Goal: Task Accomplishment & Management: Use online tool/utility

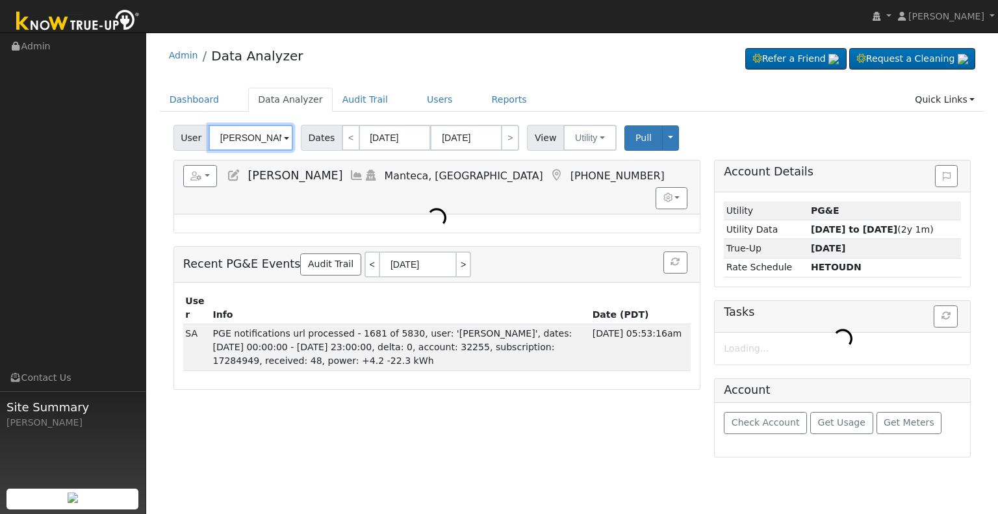
click at [254, 133] on input "[PERSON_NAME]" at bounding box center [251, 138] width 84 height 26
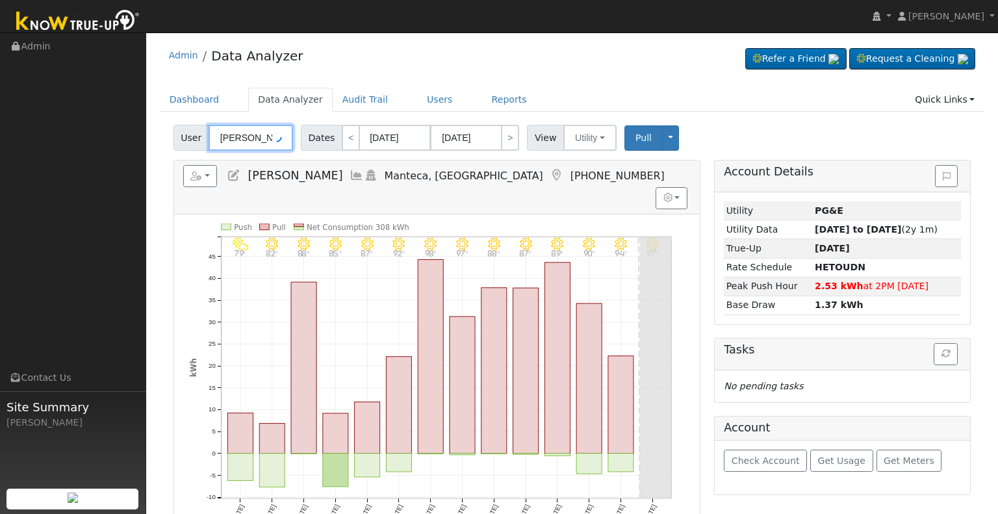
click at [254, 133] on input "[PERSON_NAME]" at bounding box center [251, 138] width 84 height 26
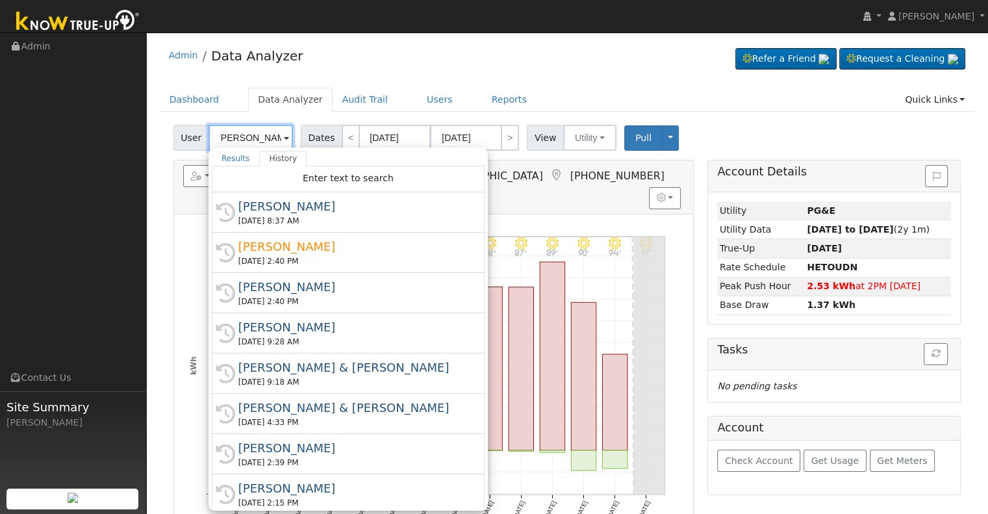
scroll to position [0, 7]
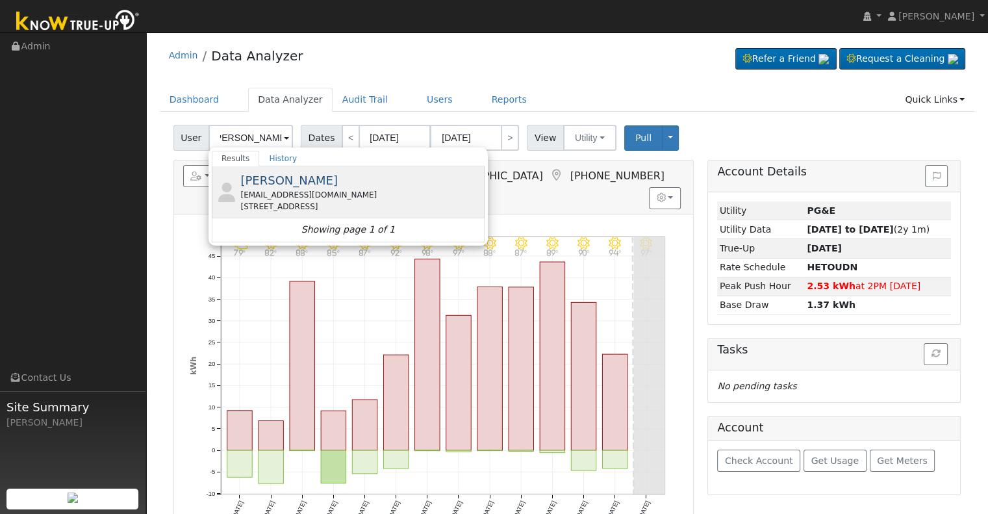
click at [350, 202] on div "[STREET_ADDRESS]" at bounding box center [360, 207] width 241 height 12
type input "[PERSON_NAME]"
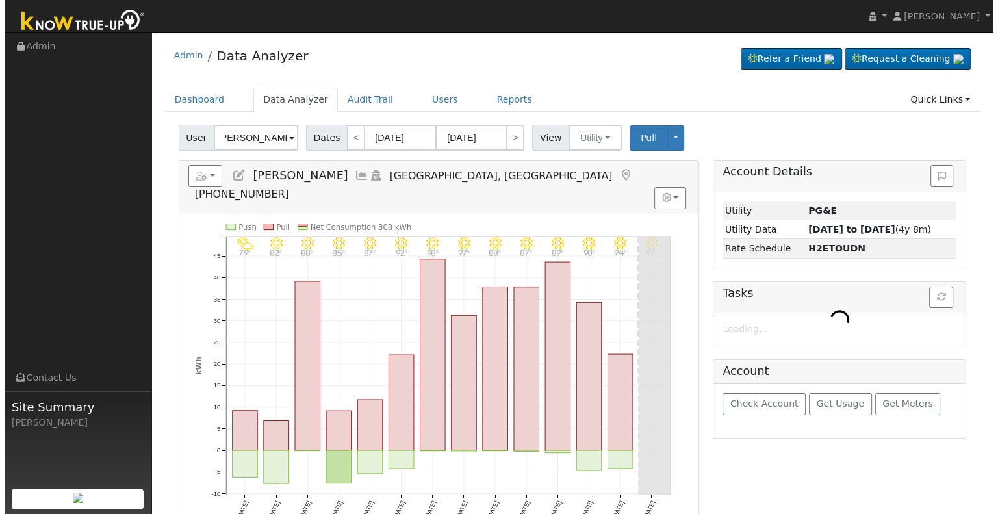
scroll to position [0, 0]
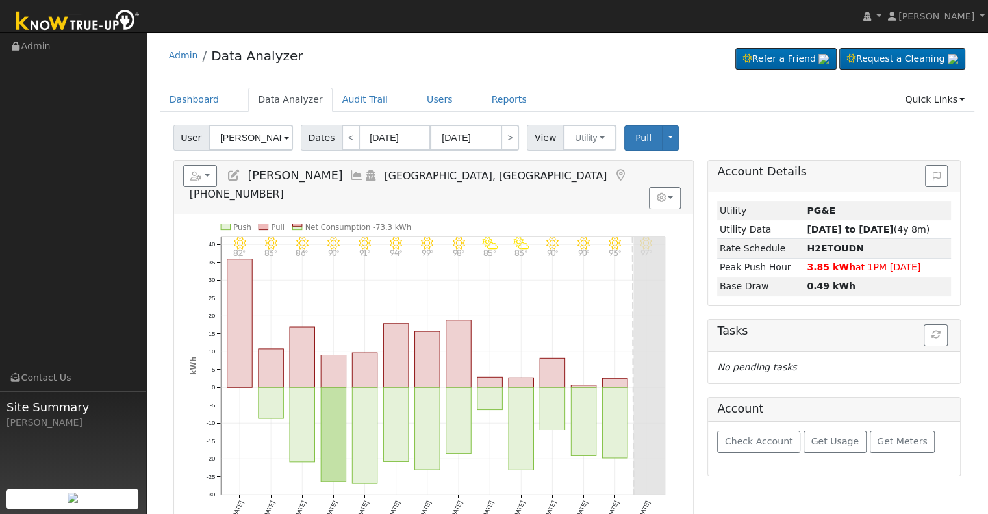
click at [350, 172] on icon at bounding box center [357, 176] width 14 height 12
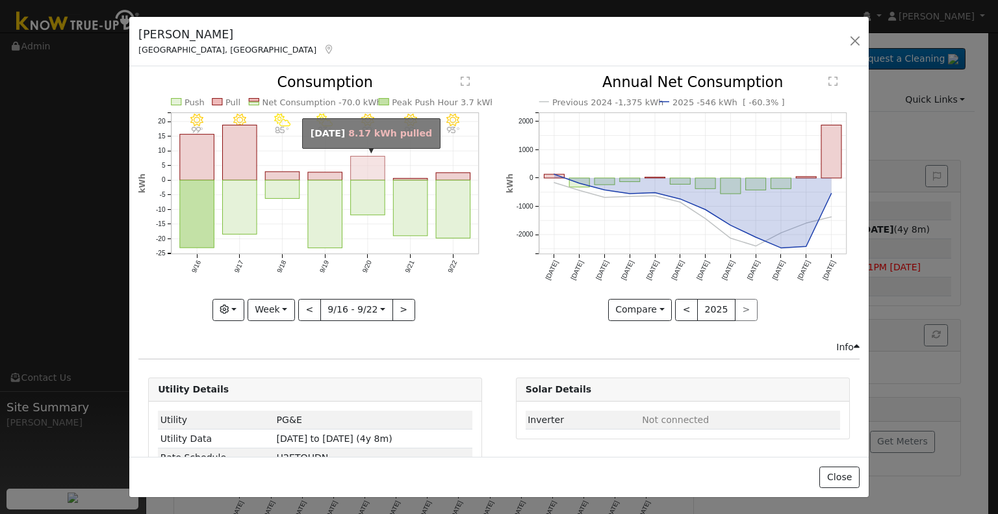
click at [371, 168] on rect "onclick=""" at bounding box center [368, 169] width 34 height 24
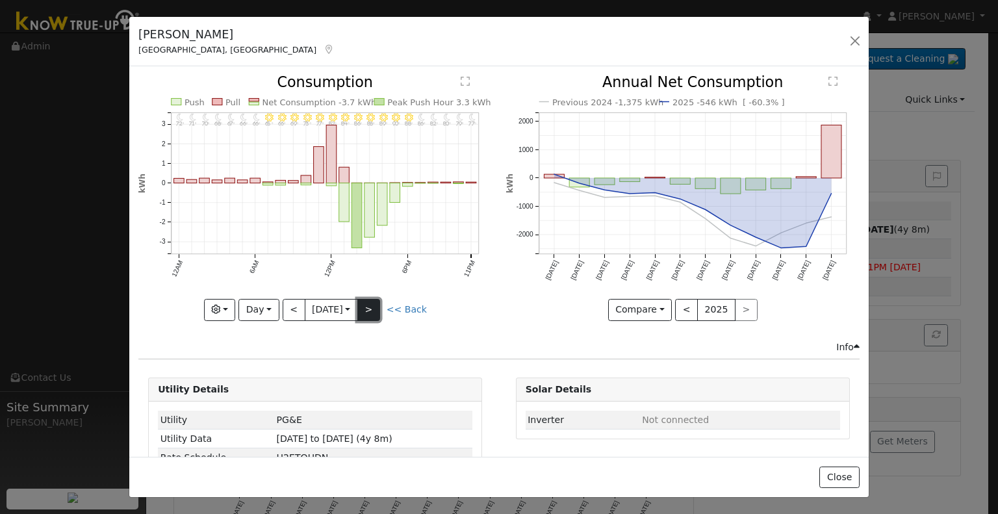
click at [374, 309] on button ">" at bounding box center [368, 310] width 23 height 22
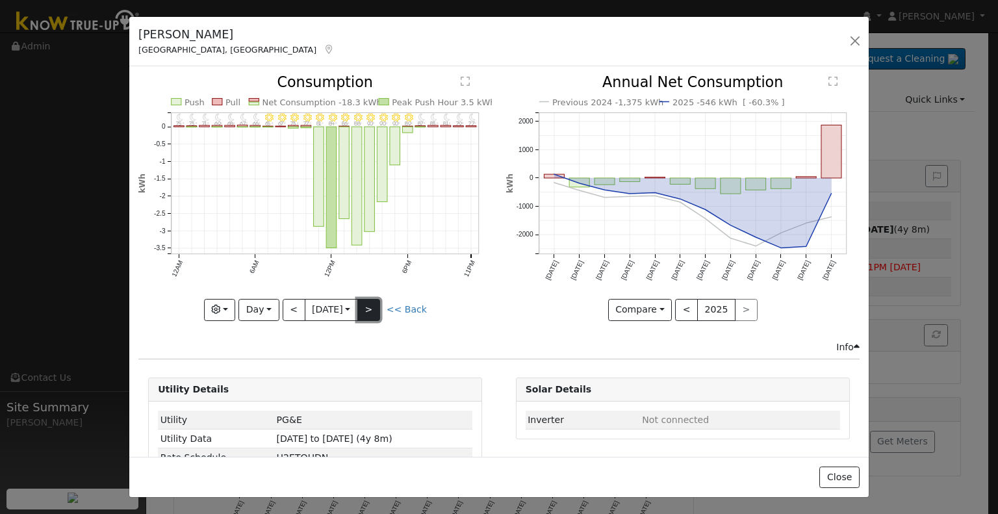
click at [374, 309] on button ">" at bounding box center [368, 310] width 23 height 22
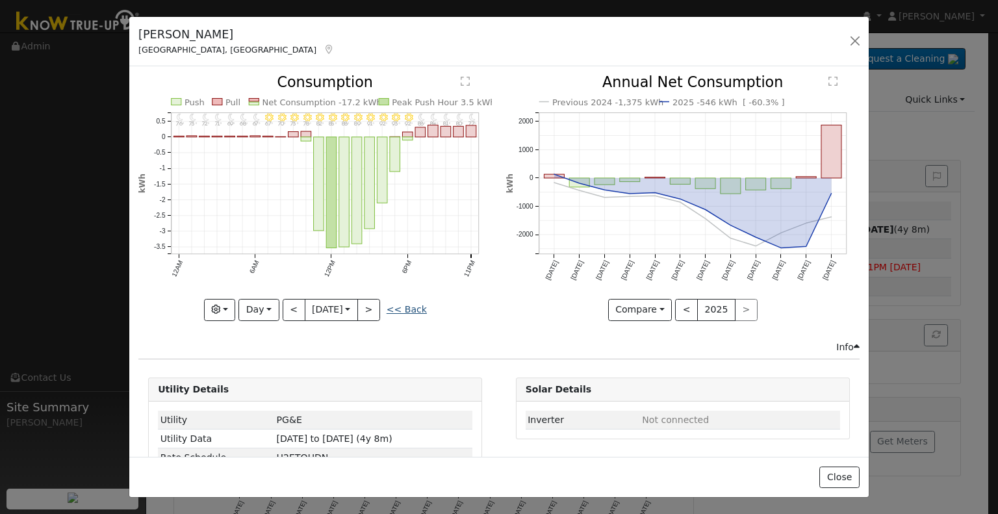
click at [408, 304] on link "<< Back" at bounding box center [407, 309] width 40 height 10
type input "[DATE]"
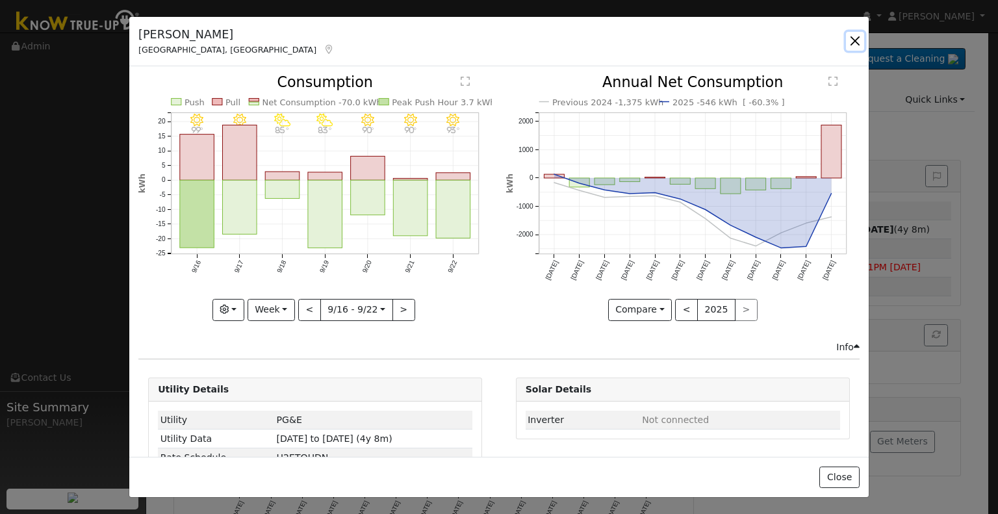
click at [847, 41] on button "button" at bounding box center [855, 41] width 18 height 18
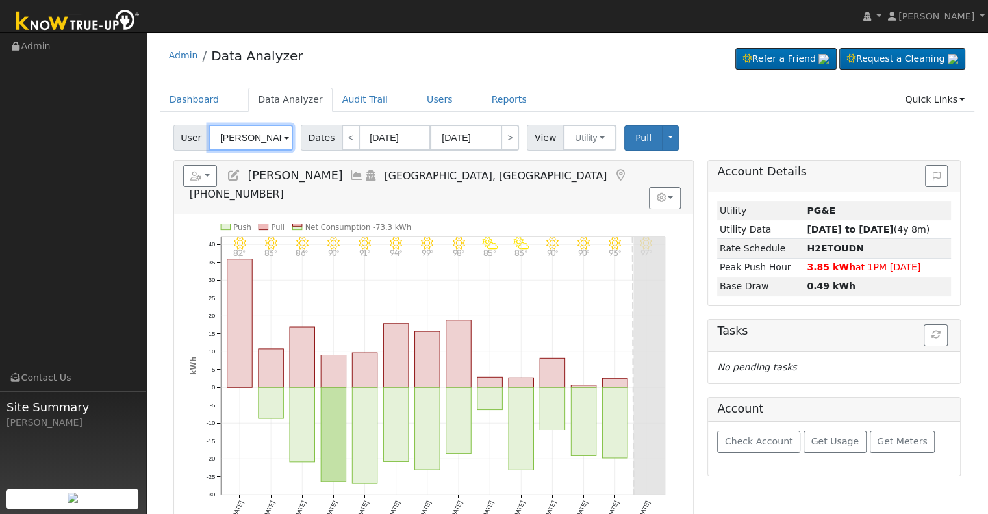
click at [255, 140] on input "[PERSON_NAME]" at bounding box center [251, 138] width 84 height 26
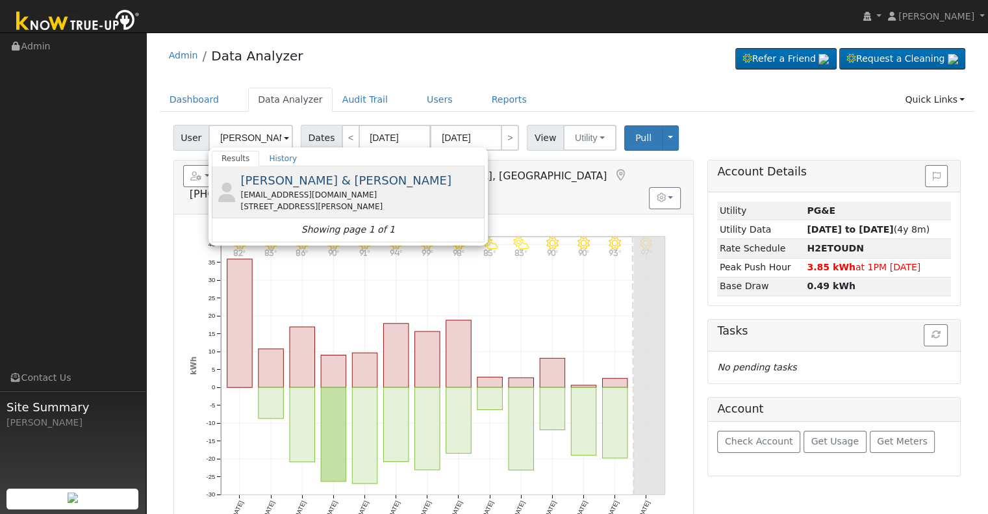
click at [354, 198] on div "[EMAIL_ADDRESS][DOMAIN_NAME]" at bounding box center [360, 195] width 241 height 12
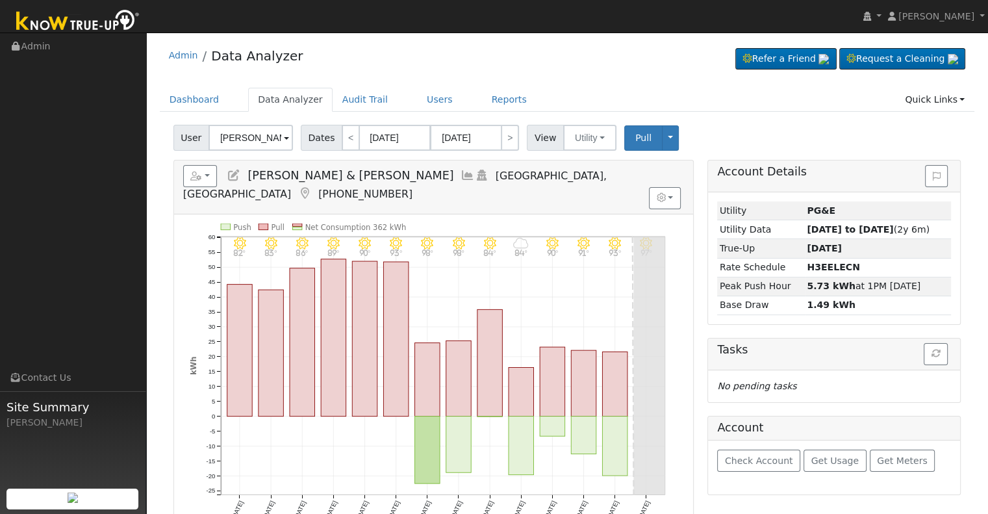
click at [461, 174] on icon at bounding box center [468, 176] width 14 height 12
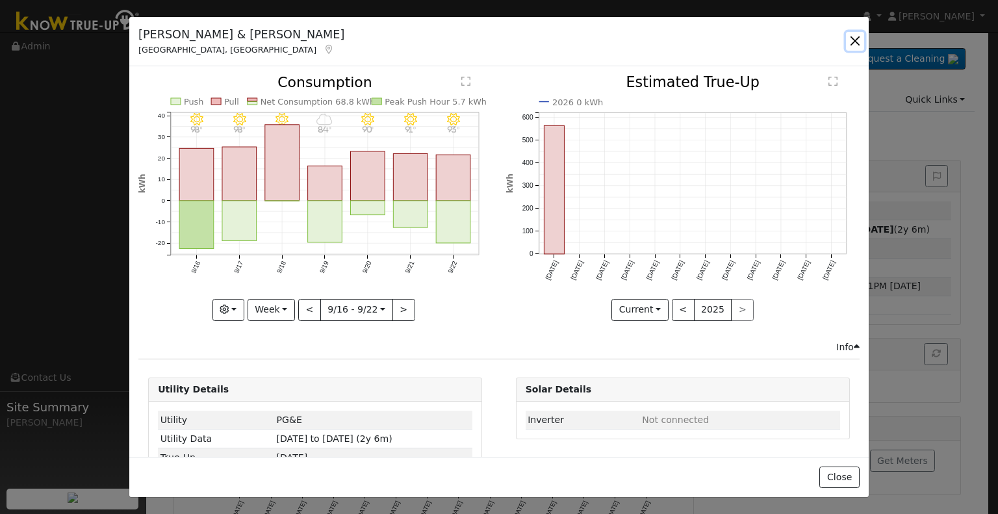
click at [857, 42] on button "button" at bounding box center [855, 41] width 18 height 18
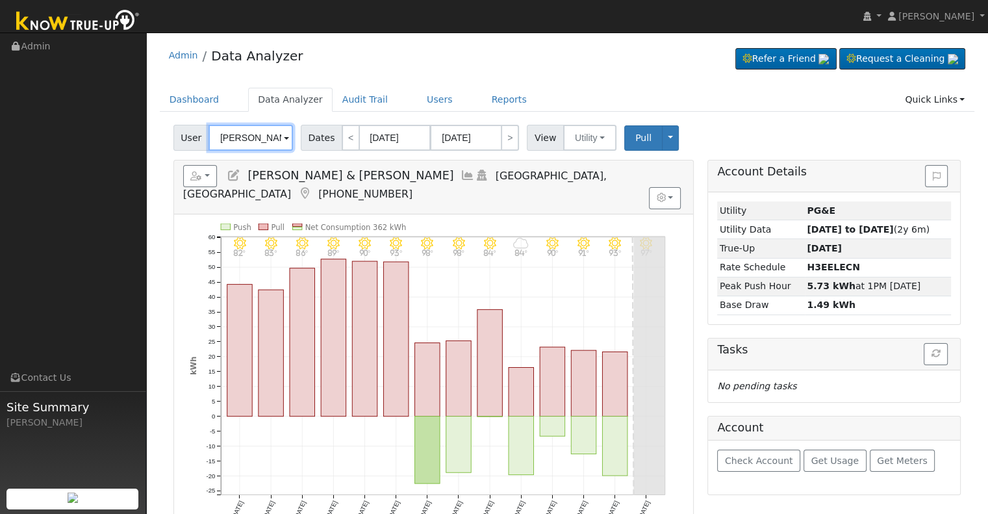
click at [258, 139] on input "[PERSON_NAME] & [PERSON_NAME]" at bounding box center [251, 138] width 84 height 26
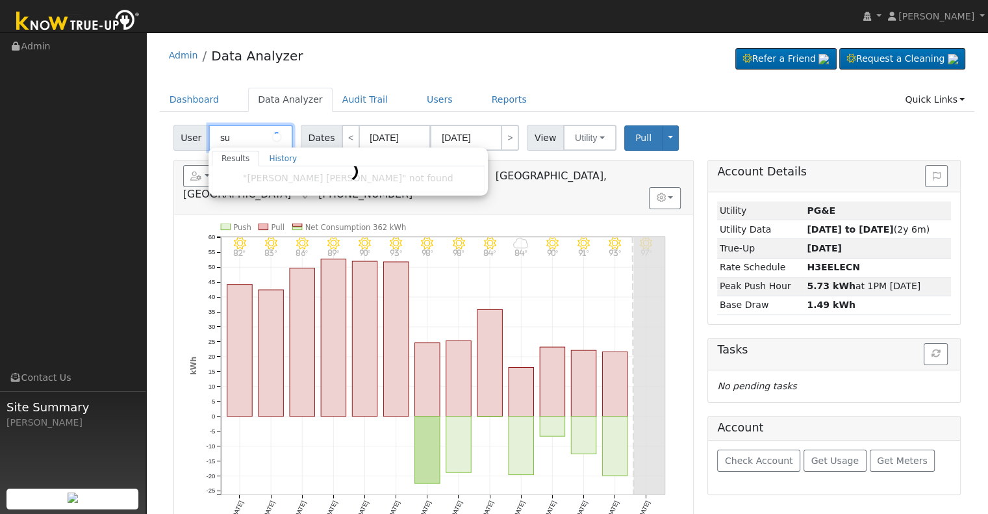
type input "s"
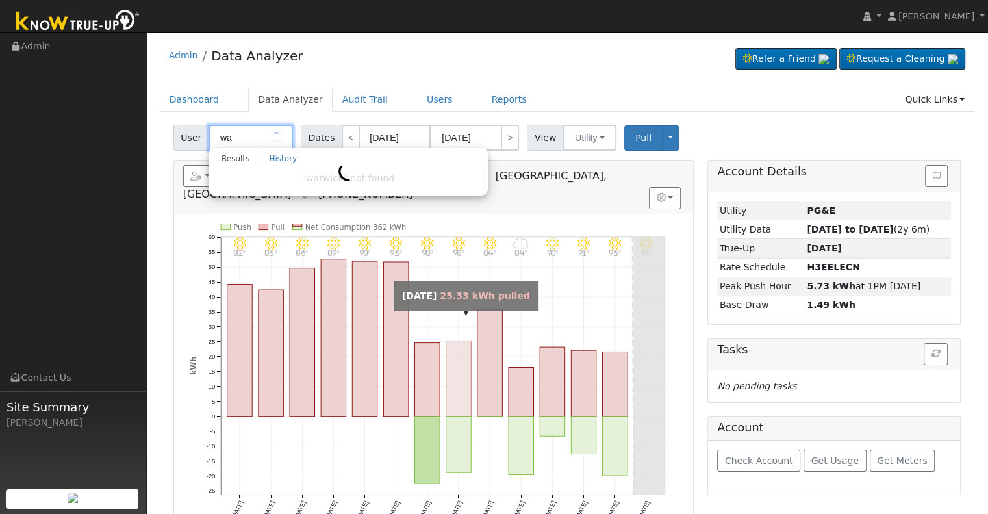
type input "w"
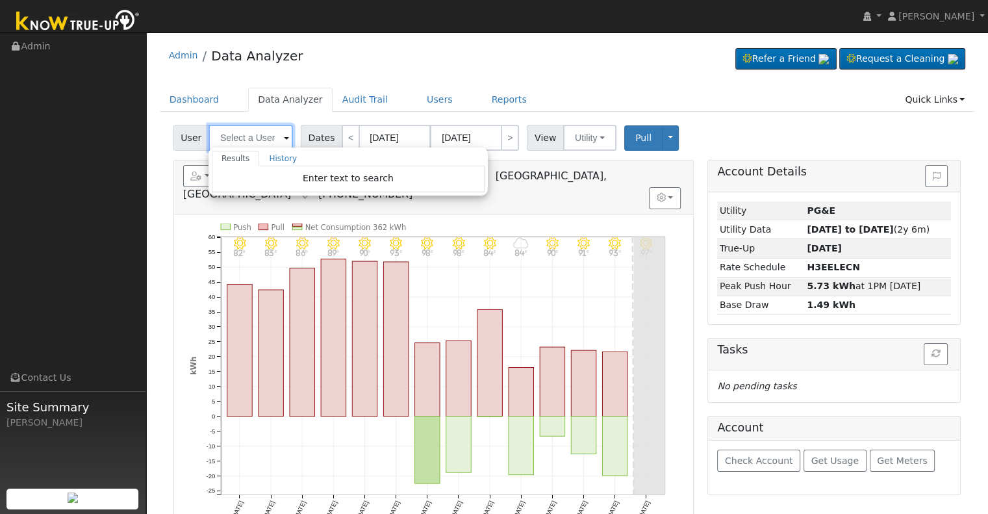
click at [251, 145] on input "text" at bounding box center [251, 138] width 84 height 26
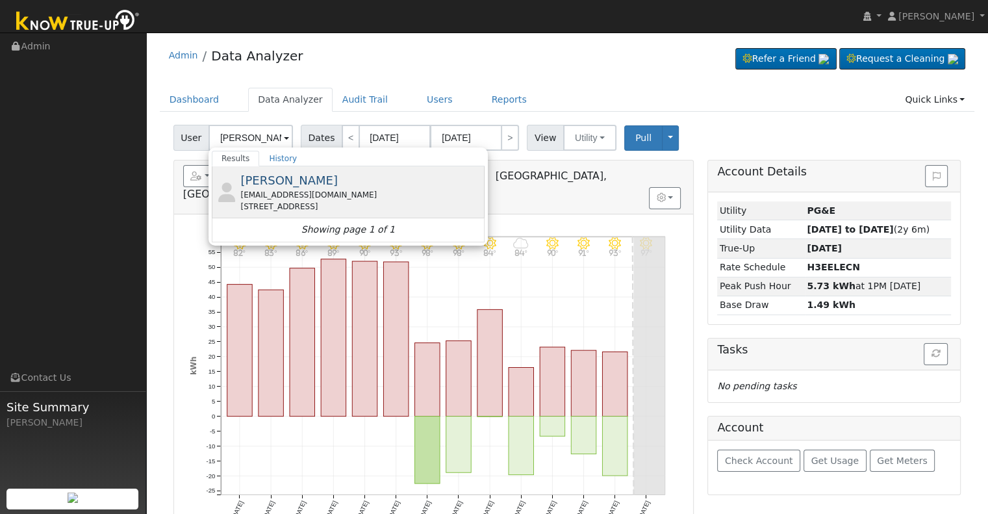
click at [289, 190] on div "[EMAIL_ADDRESS][DOMAIN_NAME]" at bounding box center [360, 195] width 241 height 12
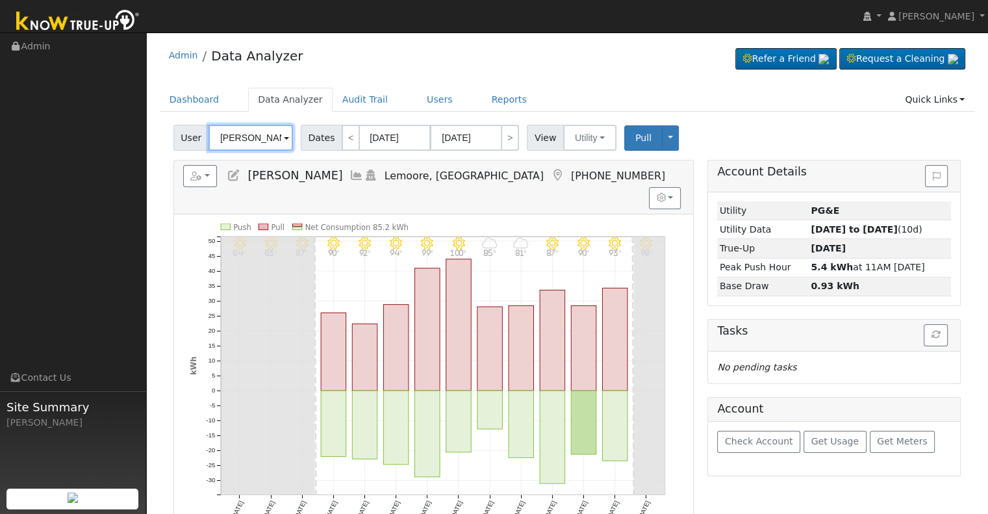
click at [260, 127] on input "[PERSON_NAME]" at bounding box center [251, 138] width 84 height 26
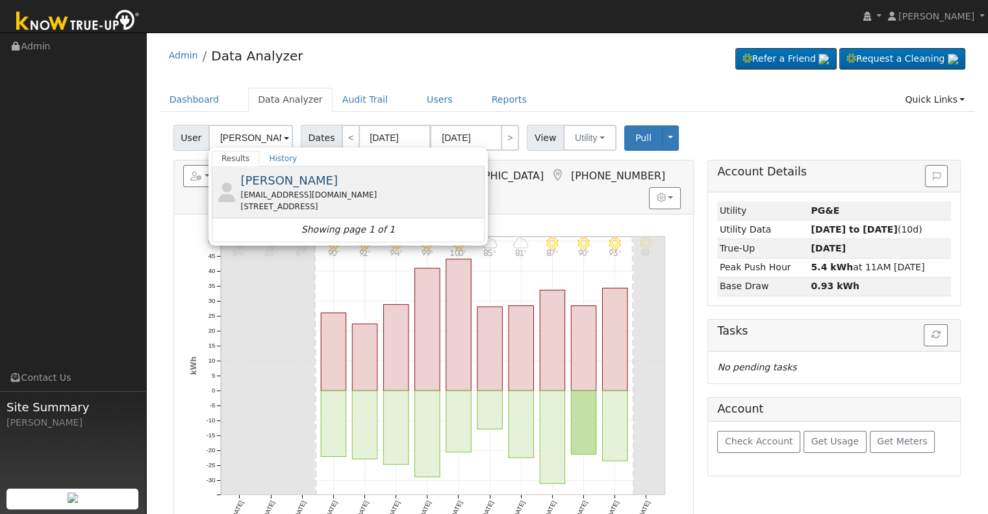
click at [322, 184] on div "[PERSON_NAME] [EMAIL_ADDRESS][DOMAIN_NAME] [STREET_ADDRESS]" at bounding box center [360, 192] width 241 height 41
type input "[PERSON_NAME]"
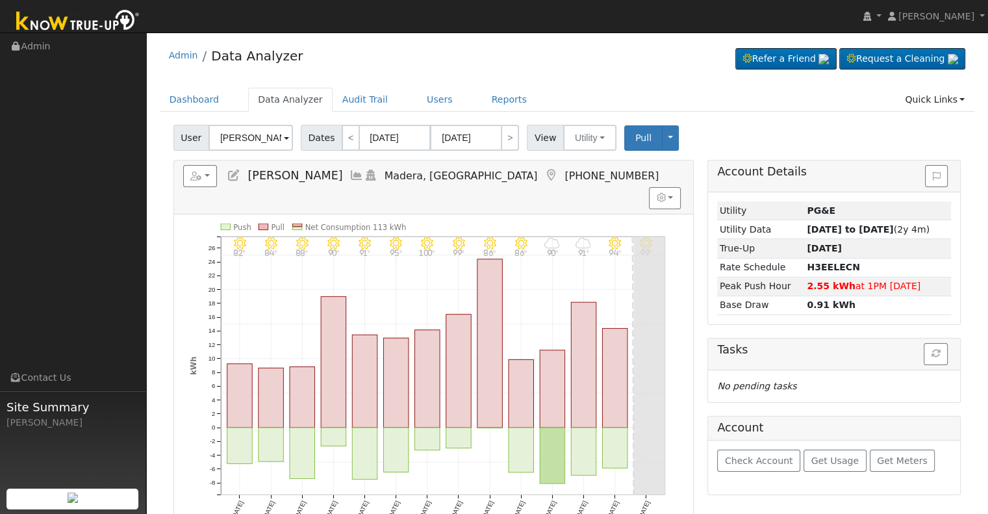
click at [350, 174] on icon at bounding box center [357, 176] width 14 height 12
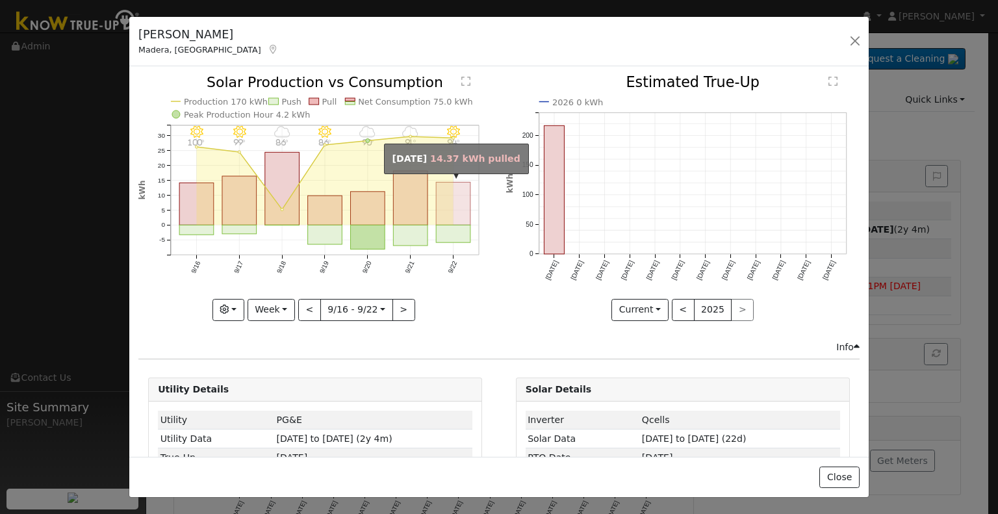
click at [439, 209] on rect "onclick=""" at bounding box center [454, 204] width 34 height 43
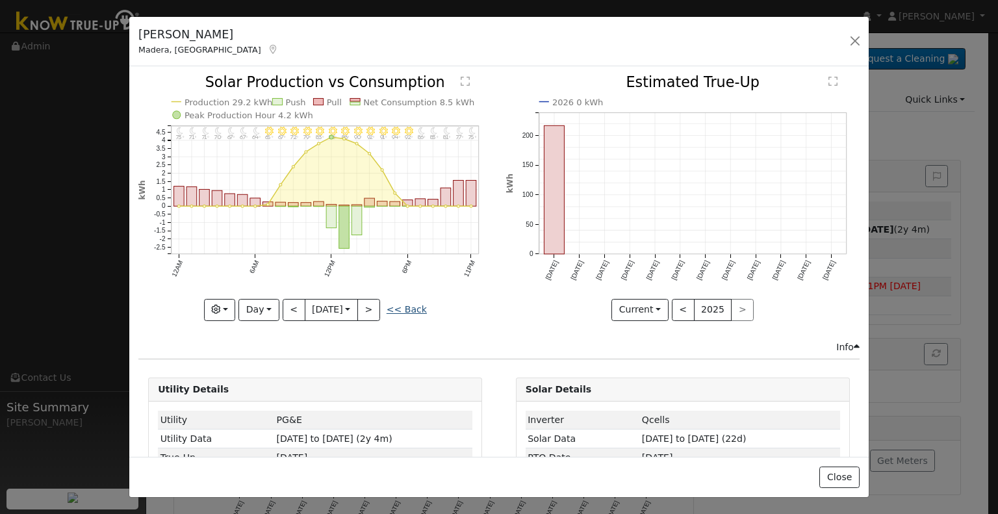
click at [400, 304] on link "<< Back" at bounding box center [407, 309] width 40 height 10
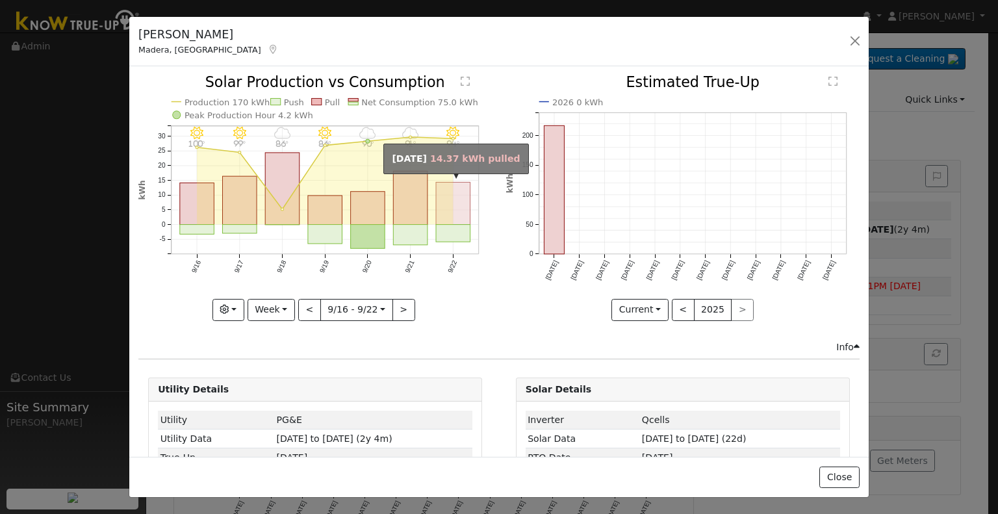
click at [448, 202] on rect "onclick=""" at bounding box center [453, 204] width 34 height 42
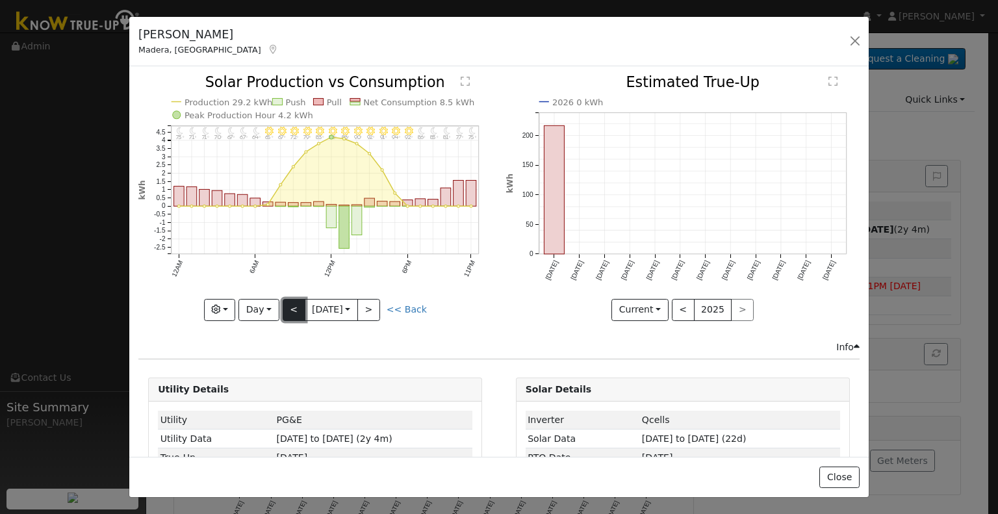
click at [297, 303] on button "<" at bounding box center [294, 310] width 23 height 22
click at [413, 308] on link "<< Back" at bounding box center [407, 309] width 40 height 10
type input "[DATE]"
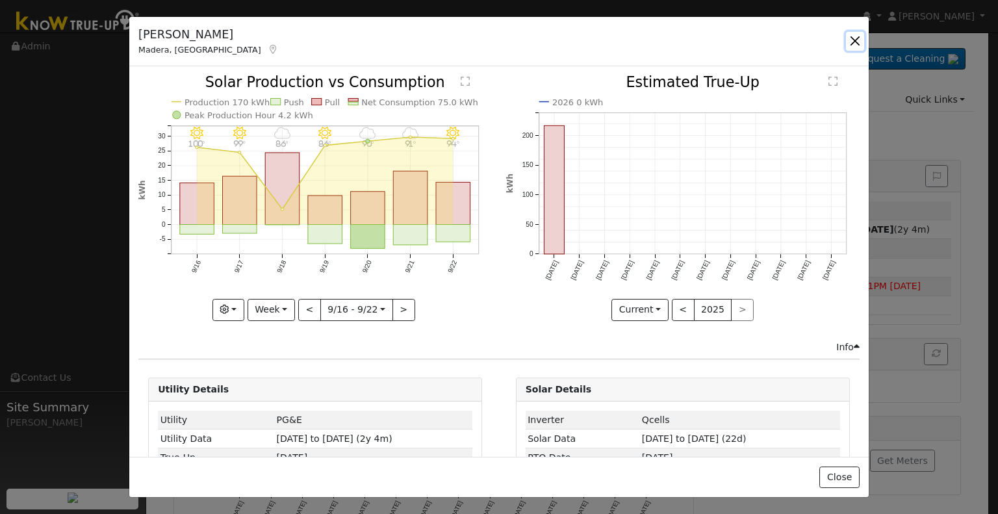
click at [851, 38] on button "button" at bounding box center [855, 41] width 18 height 18
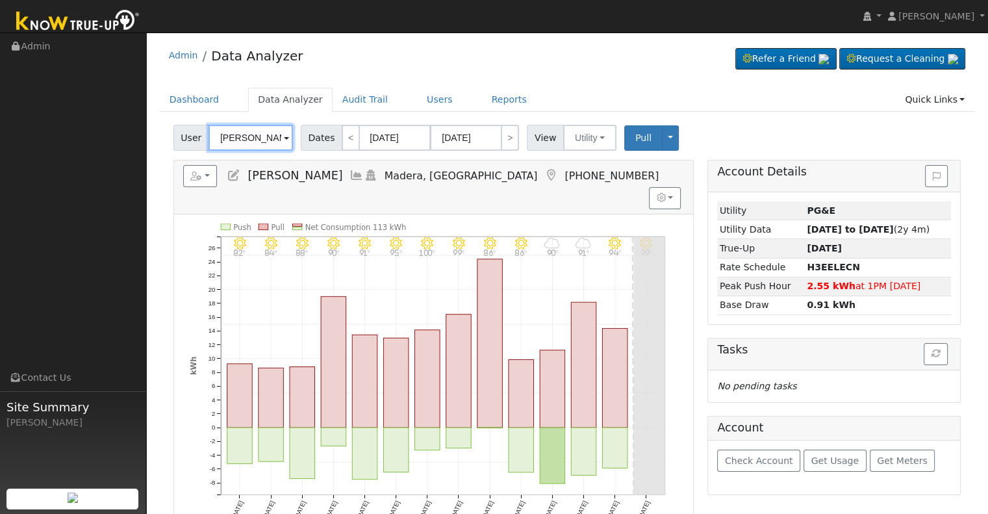
click at [257, 142] on input "[PERSON_NAME]" at bounding box center [251, 138] width 84 height 26
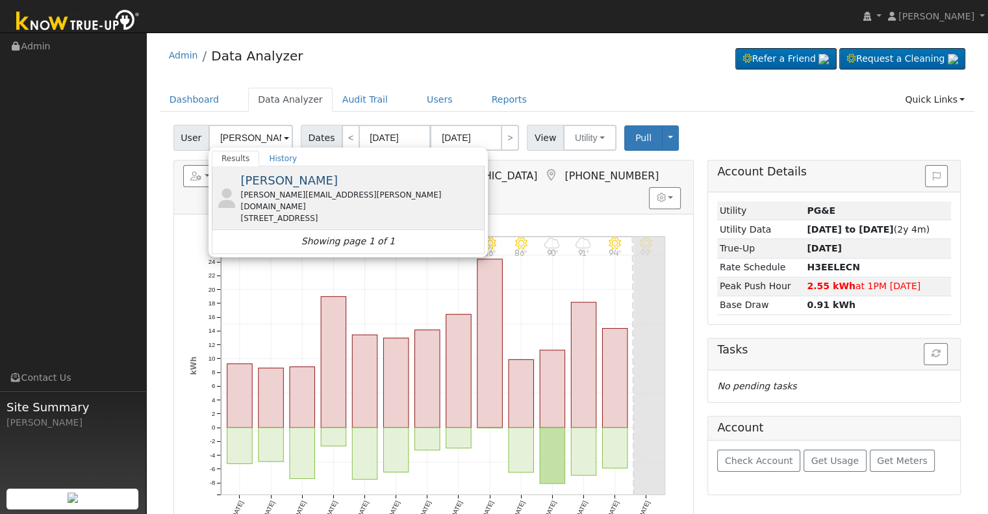
click at [282, 177] on span "[PERSON_NAME]" at bounding box center [288, 181] width 97 height 14
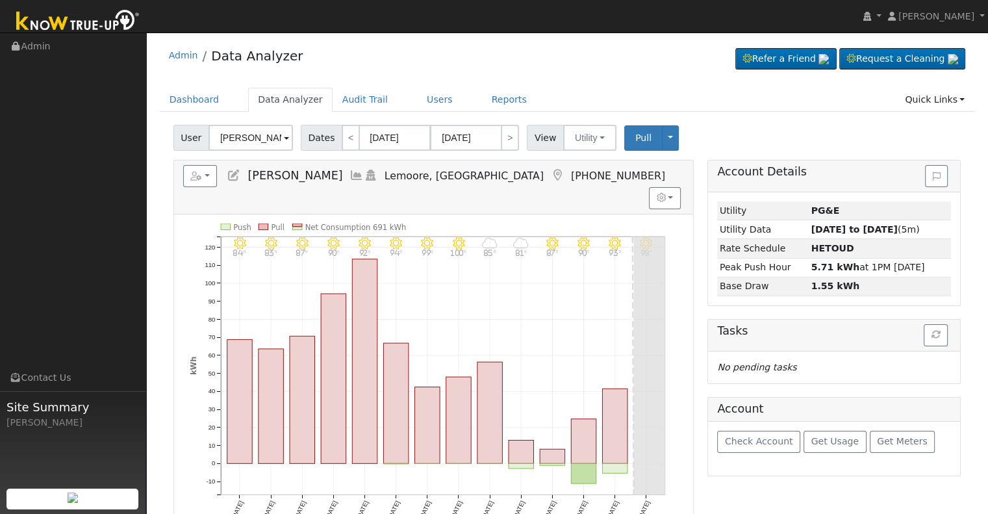
click at [350, 176] on icon at bounding box center [357, 176] width 14 height 12
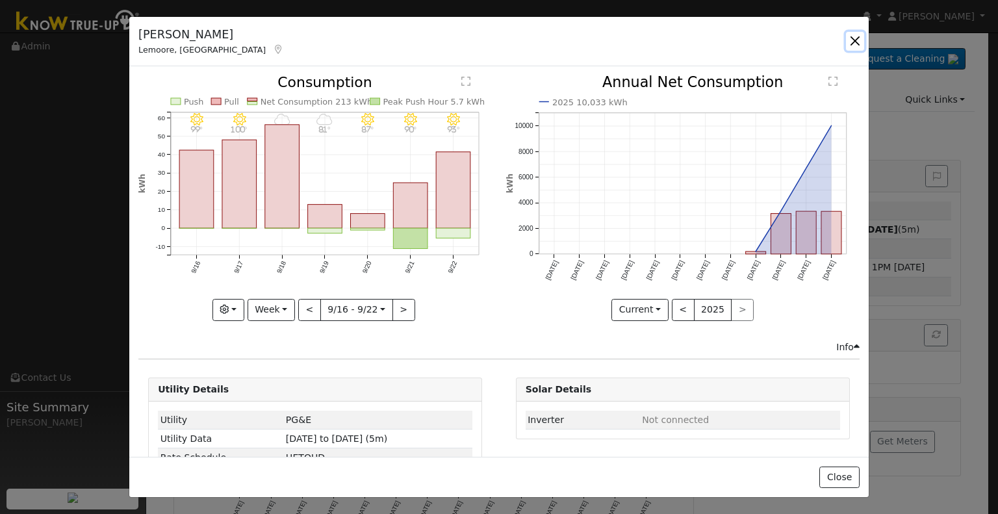
click at [855, 34] on button "button" at bounding box center [855, 41] width 18 height 18
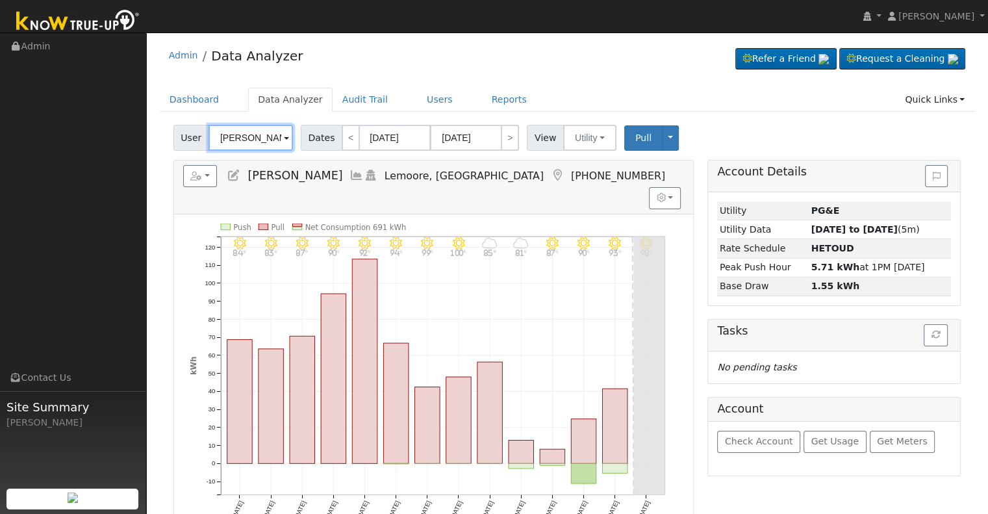
click at [239, 135] on input "[PERSON_NAME]" at bounding box center [251, 138] width 84 height 26
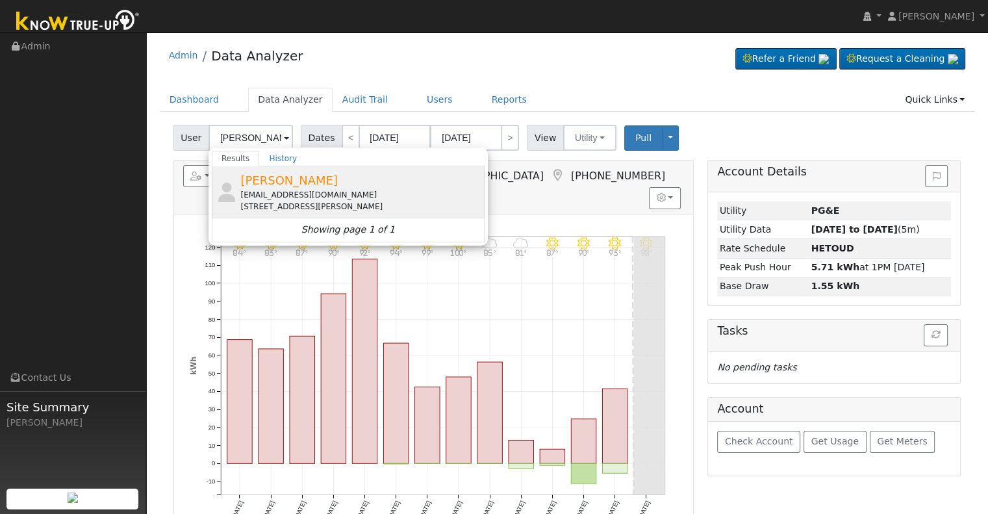
click at [249, 185] on span "[PERSON_NAME]" at bounding box center [288, 181] width 97 height 14
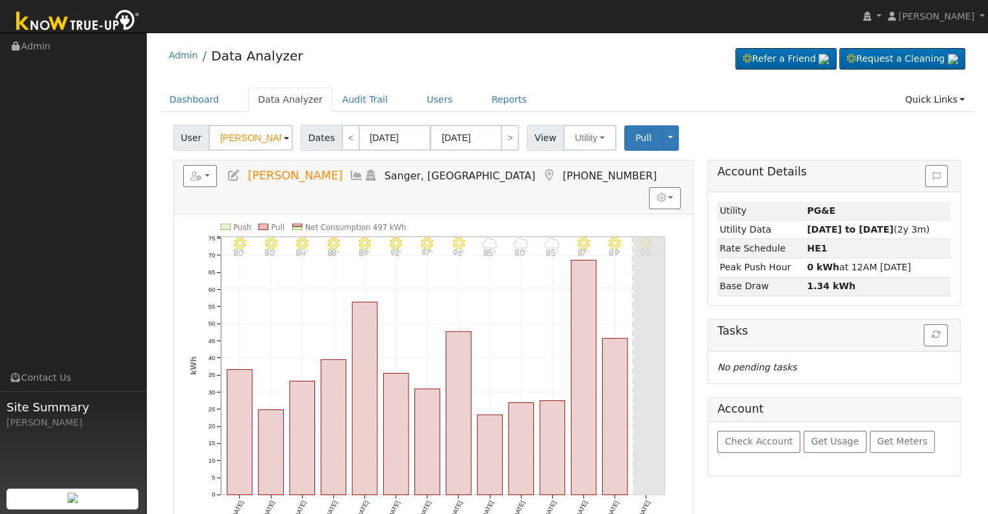
click at [350, 178] on icon at bounding box center [357, 176] width 14 height 12
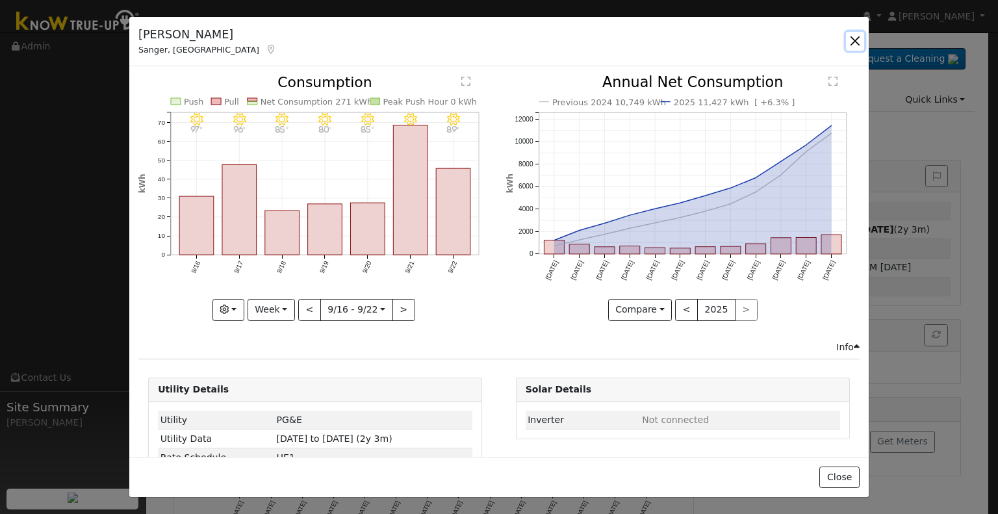
click at [858, 41] on button "button" at bounding box center [855, 41] width 18 height 18
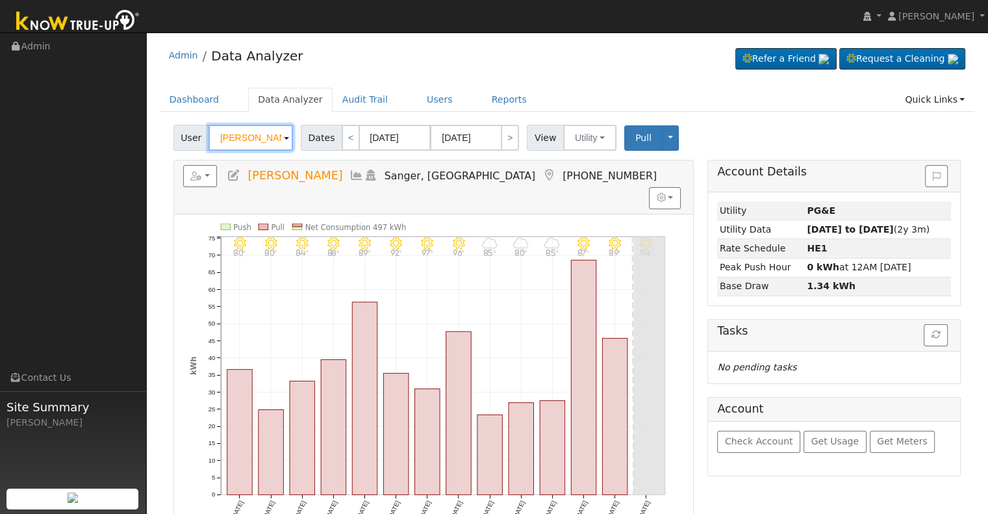
click at [240, 142] on input "[PERSON_NAME]" at bounding box center [251, 138] width 84 height 26
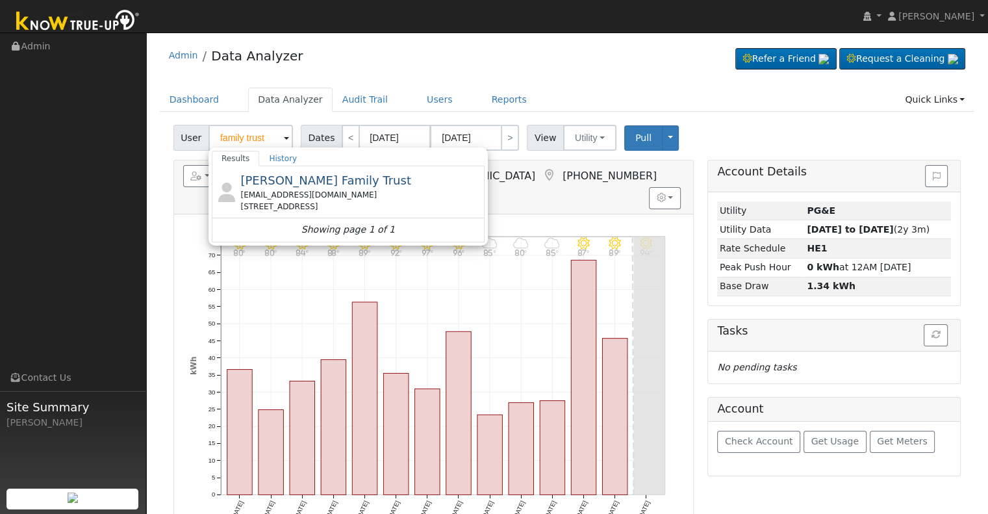
click at [498, 66] on div "Admin Data Analyzer Refer a Friend Request a Cleaning" at bounding box center [568, 59] width 816 height 40
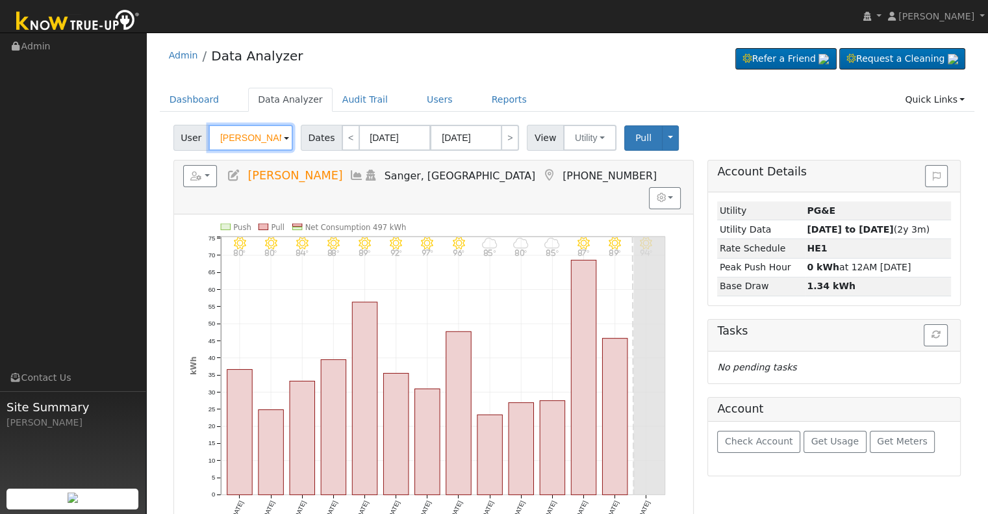
click at [226, 138] on input "[PERSON_NAME]" at bounding box center [251, 138] width 84 height 26
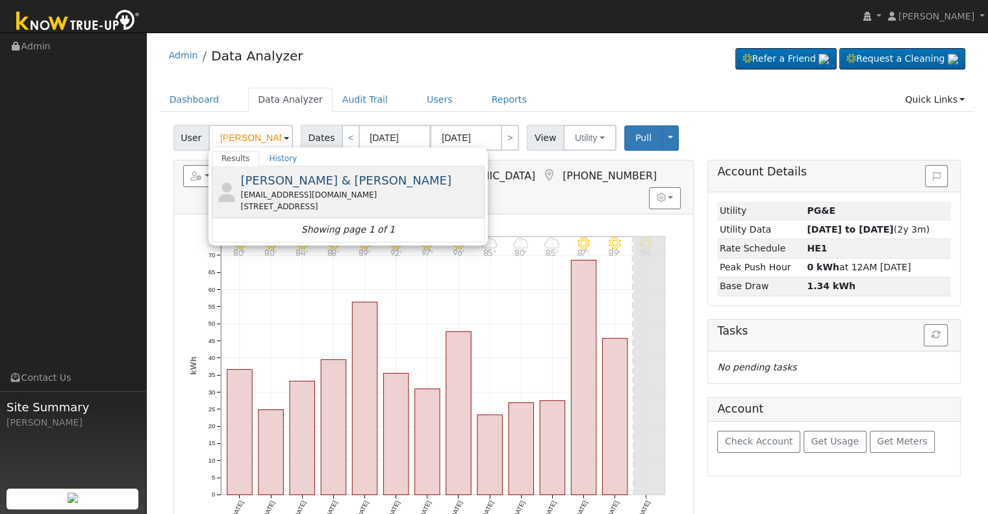
click at [361, 177] on div "[PERSON_NAME] & [PERSON_NAME] [EMAIL_ADDRESS][DOMAIN_NAME] [STREET_ADDRESS]" at bounding box center [360, 192] width 241 height 41
type input "[PERSON_NAME] & [PERSON_NAME]"
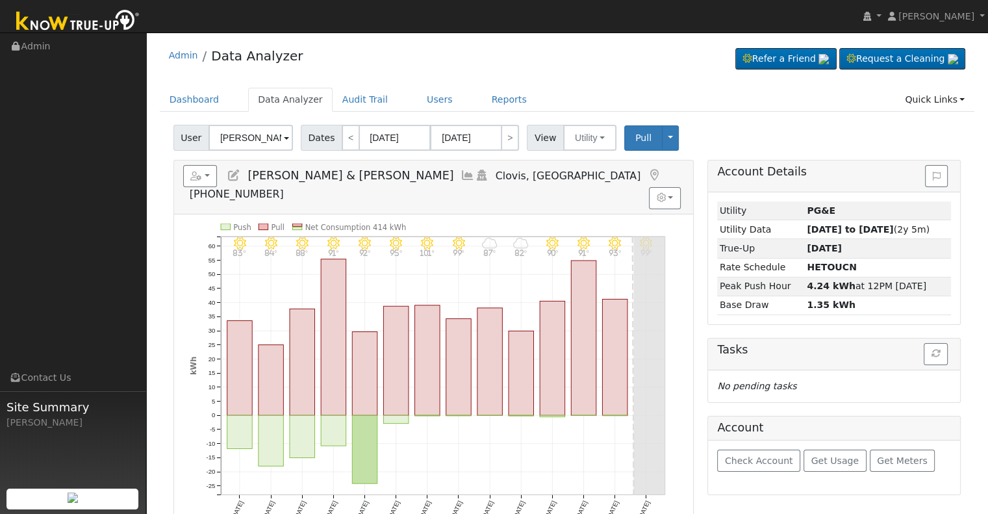
click at [461, 172] on icon at bounding box center [468, 176] width 14 height 12
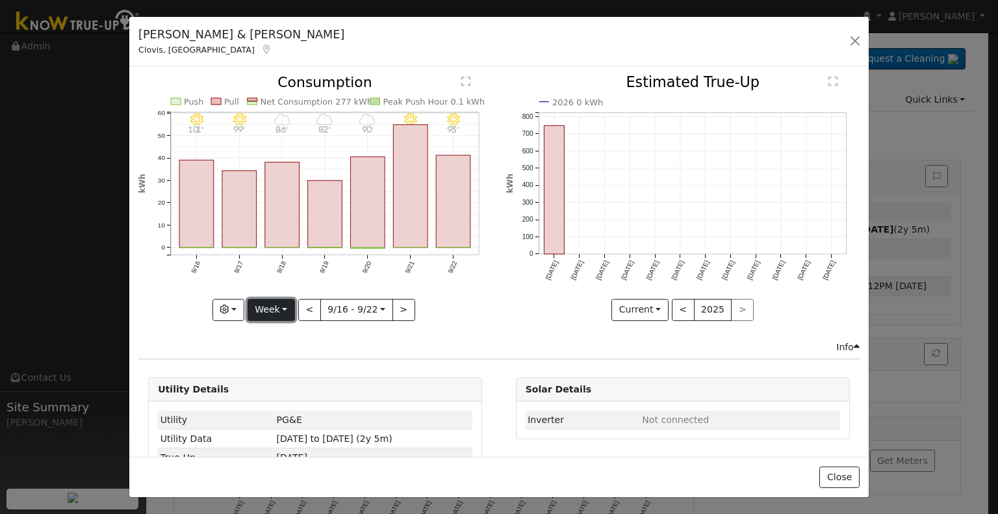
click at [289, 307] on button "Week" at bounding box center [271, 310] width 47 height 22
click at [291, 368] on link "Month" at bounding box center [293, 372] width 90 height 18
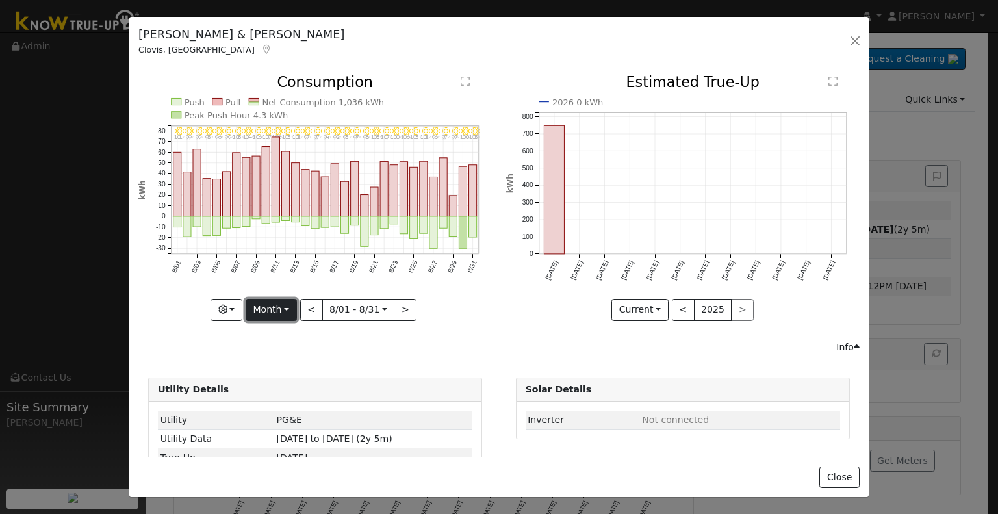
click at [280, 307] on button "Month" at bounding box center [271, 310] width 51 height 22
click at [282, 381] on link "Year" at bounding box center [291, 390] width 90 height 18
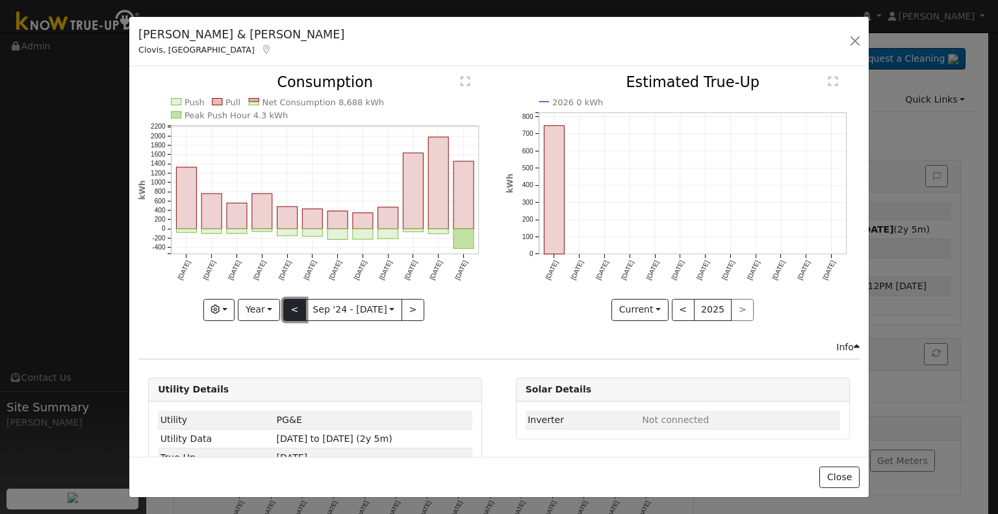
click at [294, 308] on button "<" at bounding box center [294, 310] width 23 height 22
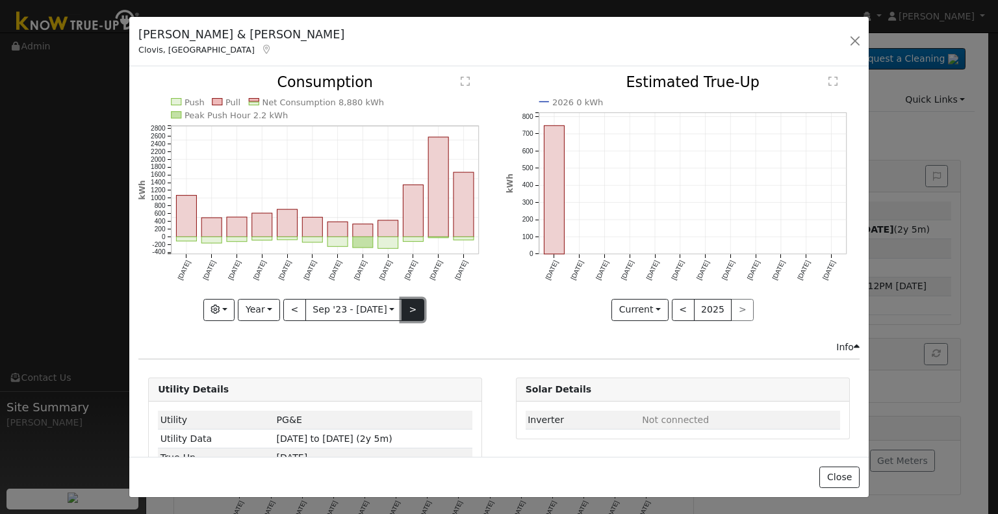
click at [403, 303] on button ">" at bounding box center [413, 310] width 23 height 22
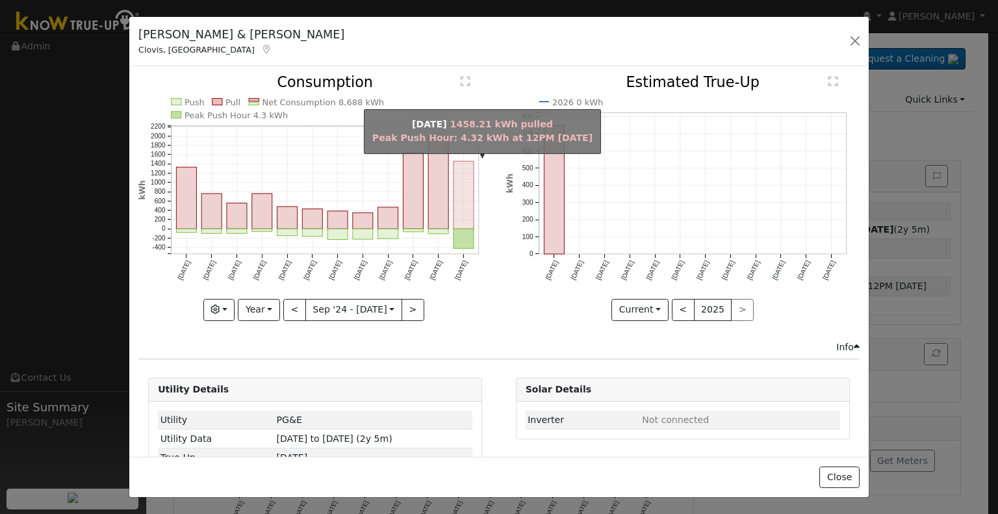
click at [463, 212] on rect "onclick=""" at bounding box center [464, 196] width 20 height 68
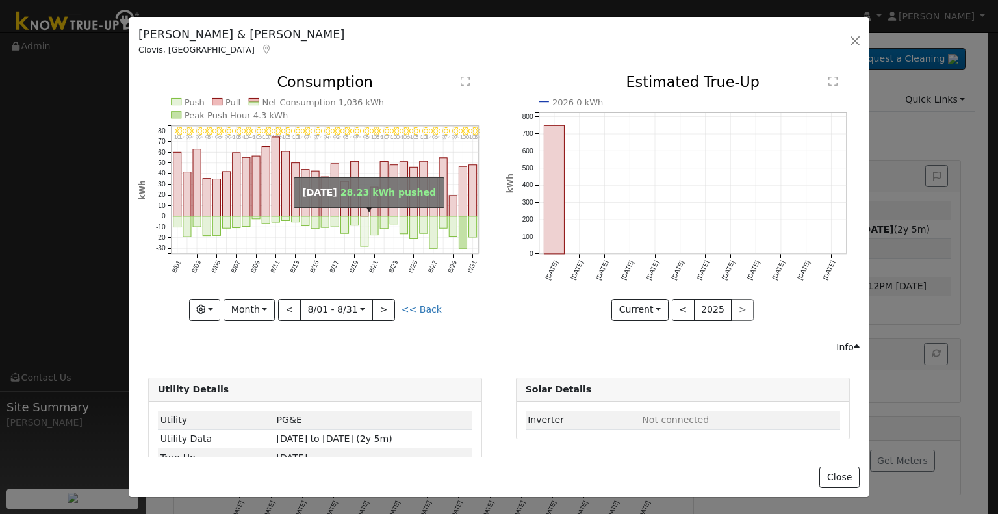
click at [361, 223] on rect "onclick=""" at bounding box center [365, 231] width 8 height 30
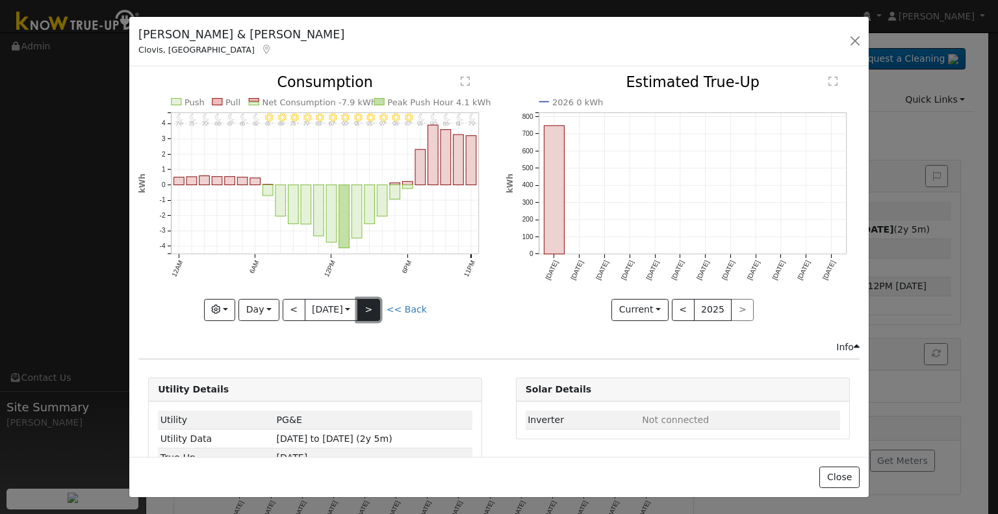
click at [374, 311] on button ">" at bounding box center [368, 310] width 23 height 22
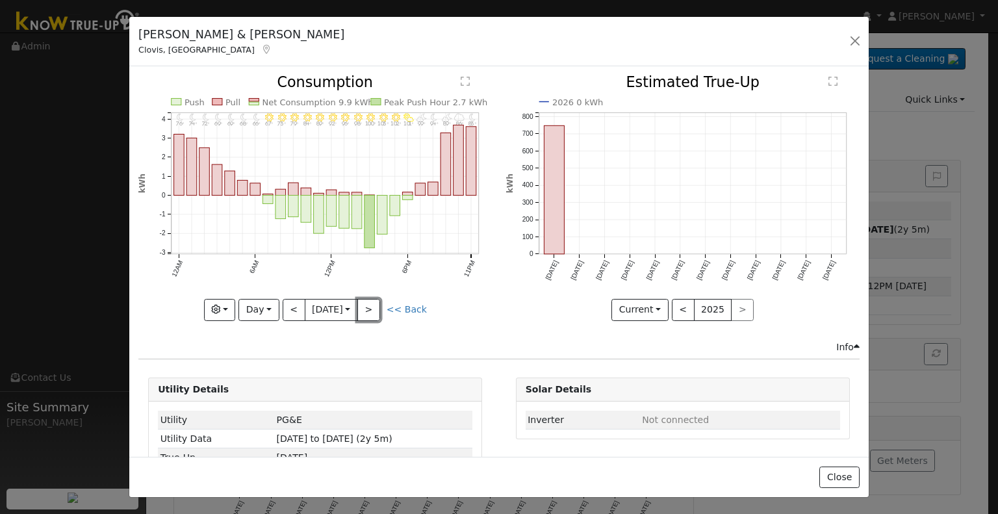
click at [374, 309] on button ">" at bounding box center [368, 310] width 23 height 22
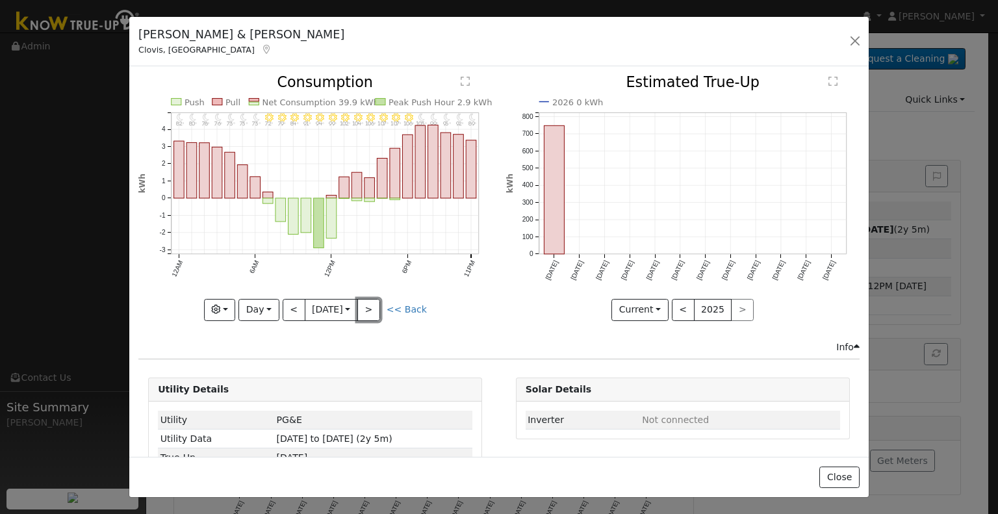
click at [374, 309] on button ">" at bounding box center [368, 310] width 23 height 22
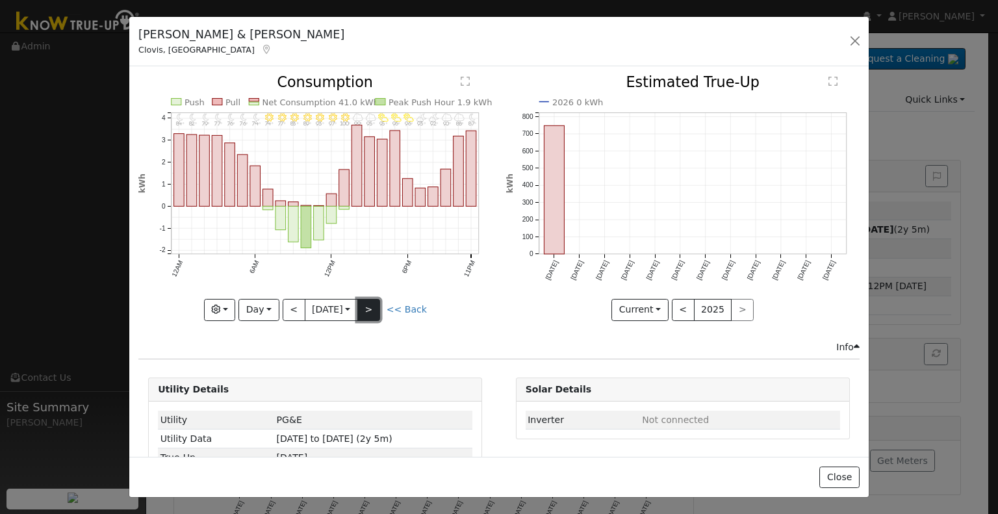
click at [374, 308] on button ">" at bounding box center [368, 310] width 23 height 22
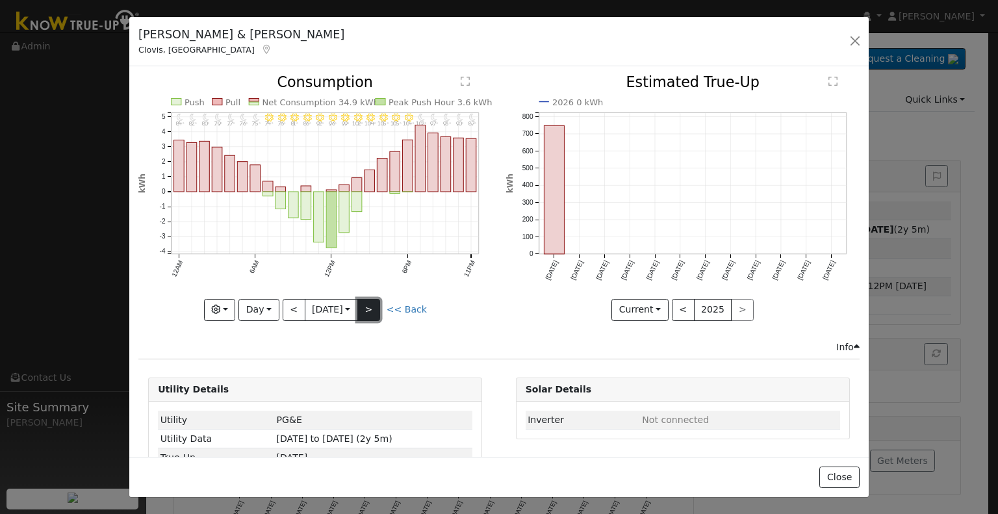
click at [374, 307] on button ">" at bounding box center [368, 310] width 23 height 22
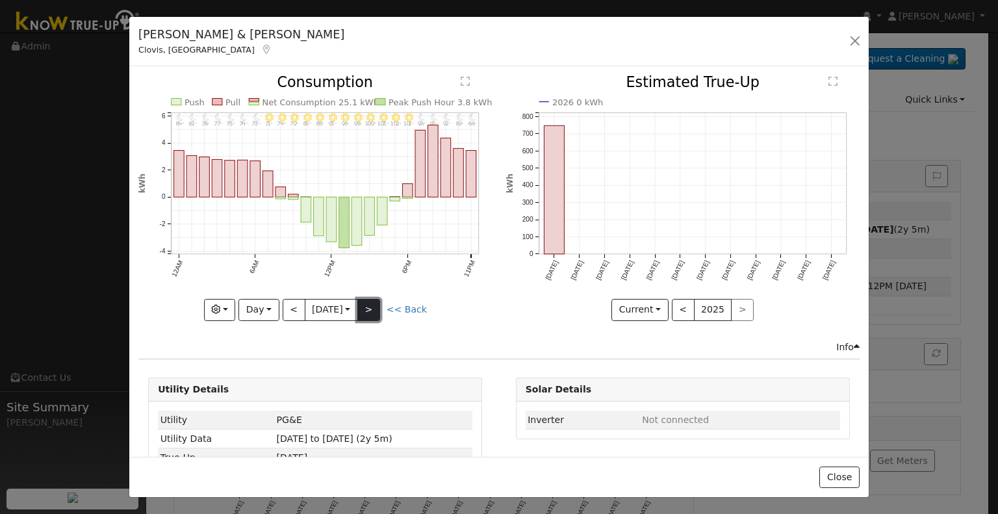
click at [374, 307] on button ">" at bounding box center [368, 310] width 23 height 22
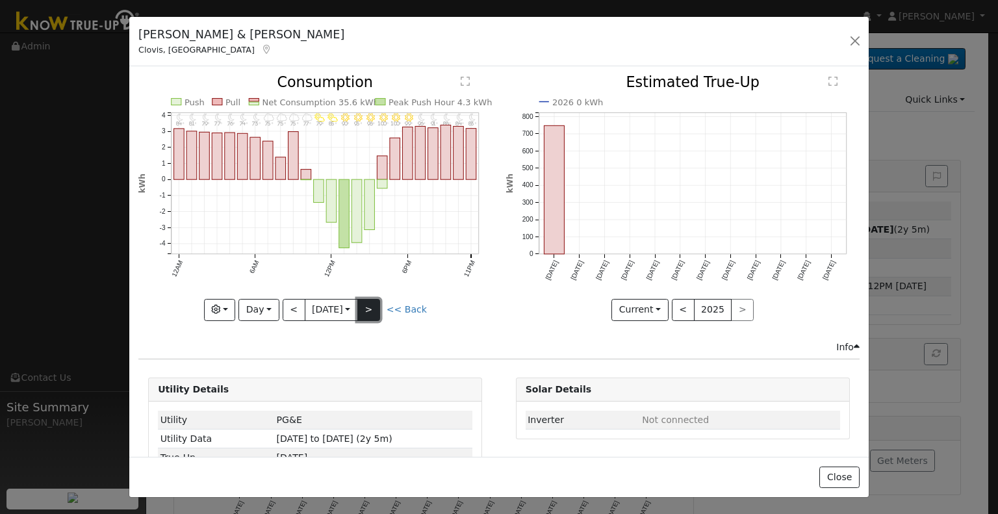
click at [374, 307] on button ">" at bounding box center [368, 310] width 23 height 22
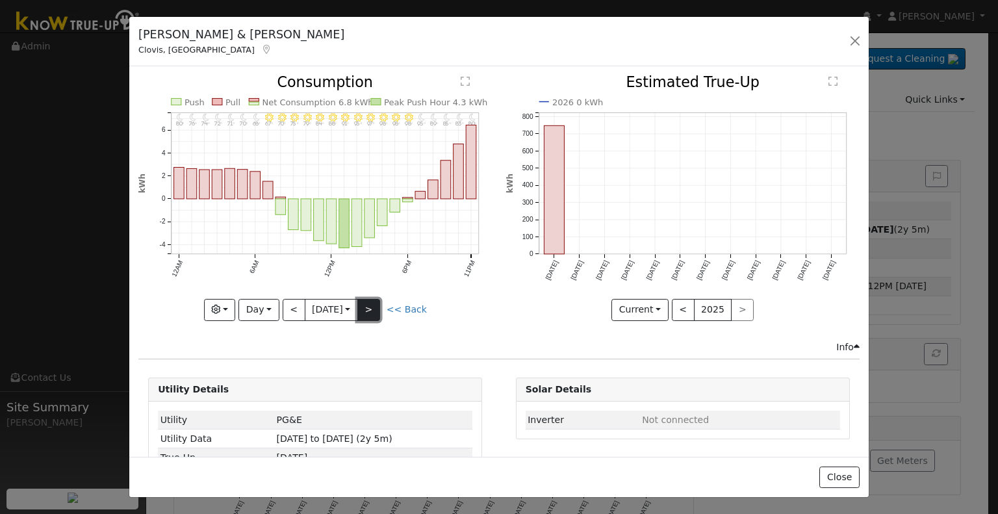
click at [374, 307] on button ">" at bounding box center [368, 310] width 23 height 22
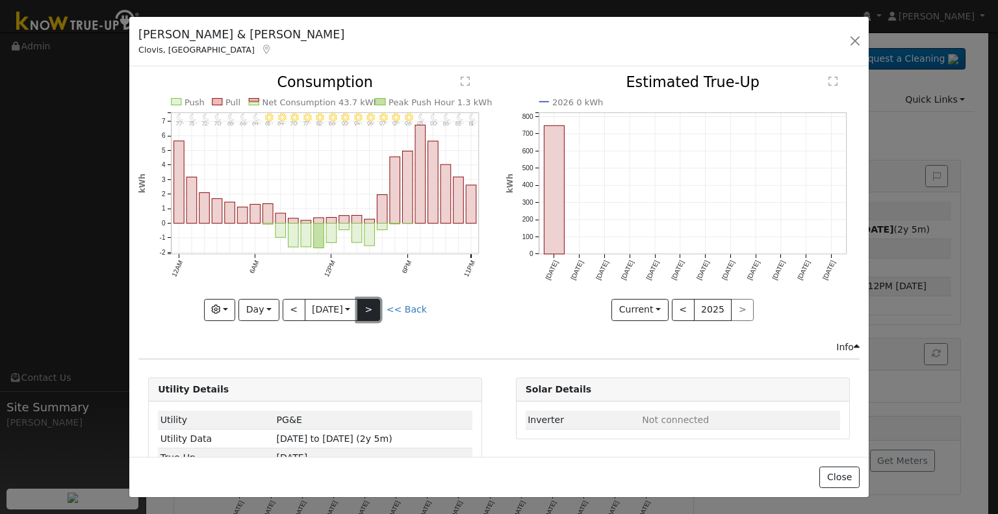
click at [374, 307] on button ">" at bounding box center [368, 310] width 23 height 22
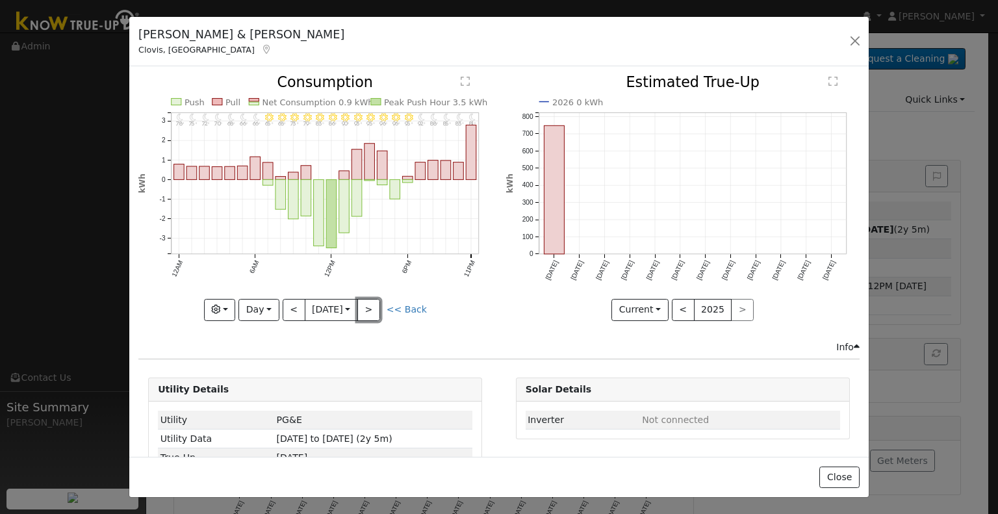
click at [373, 307] on button ">" at bounding box center [368, 310] width 23 height 22
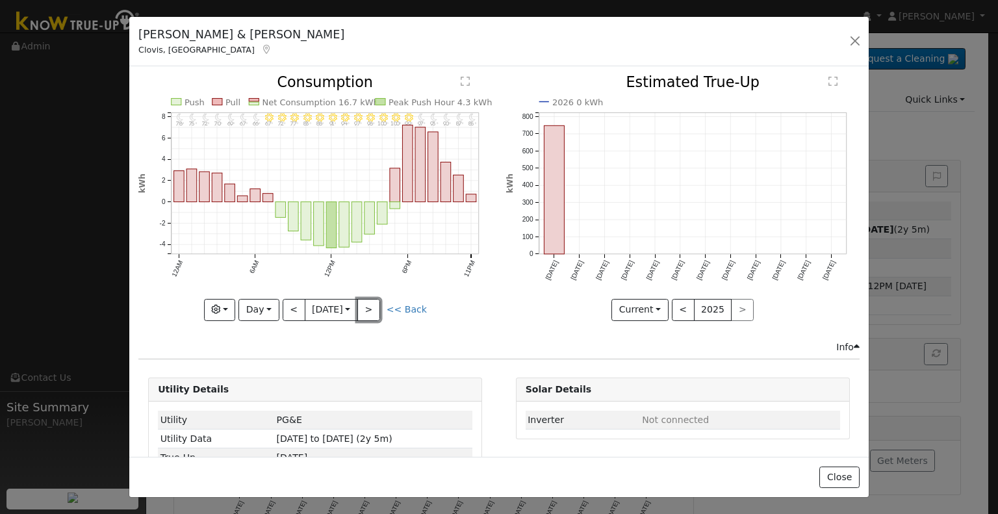
click at [373, 307] on button ">" at bounding box center [368, 310] width 23 height 22
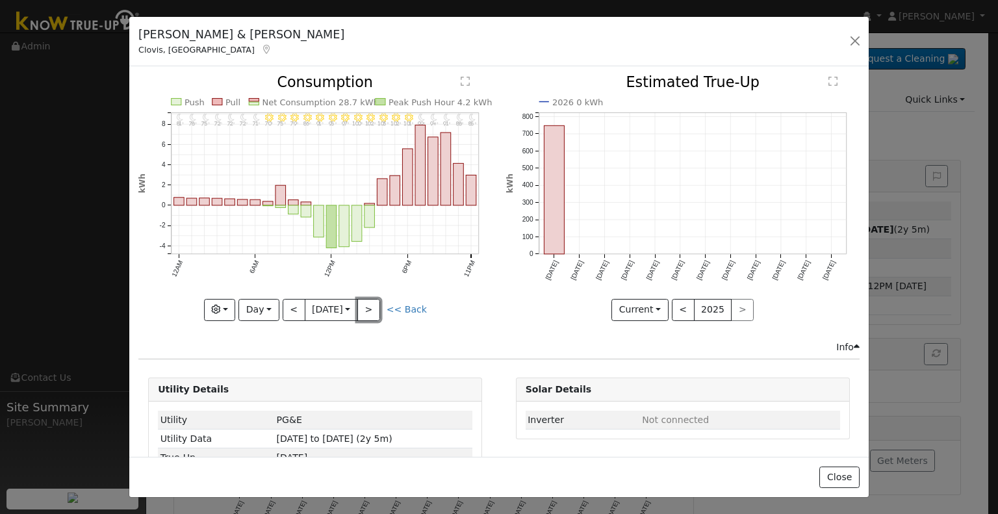
click at [373, 307] on button ">" at bounding box center [368, 310] width 23 height 22
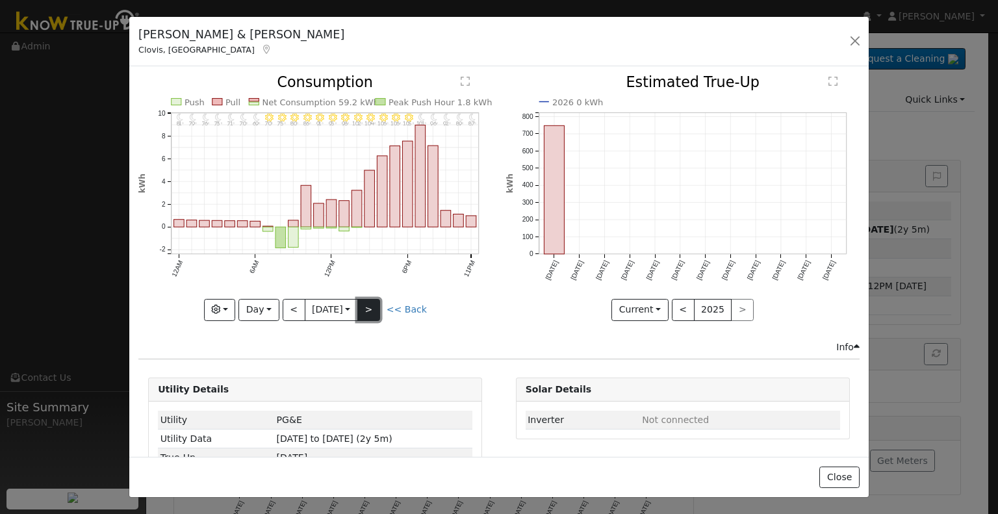
click at [374, 307] on button ">" at bounding box center [368, 310] width 23 height 22
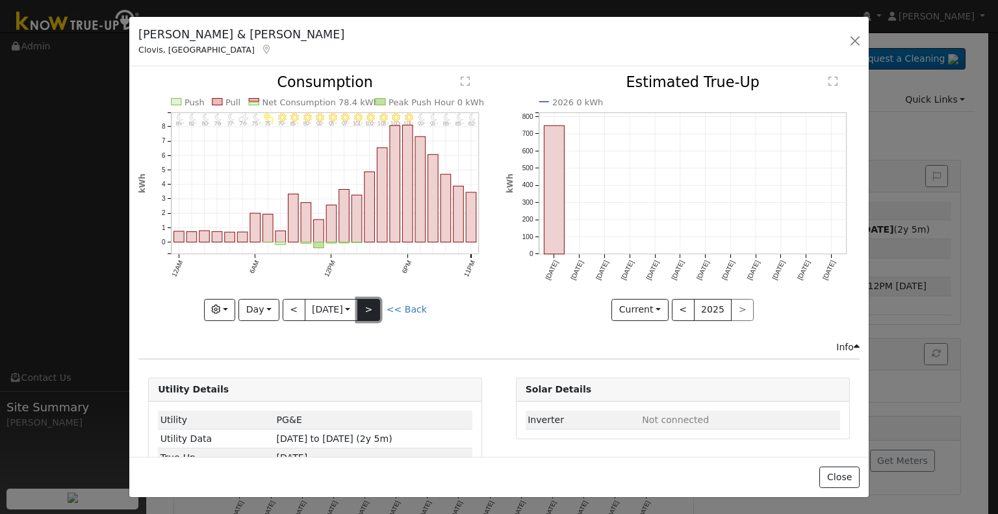
click at [374, 306] on button ">" at bounding box center [368, 310] width 23 height 22
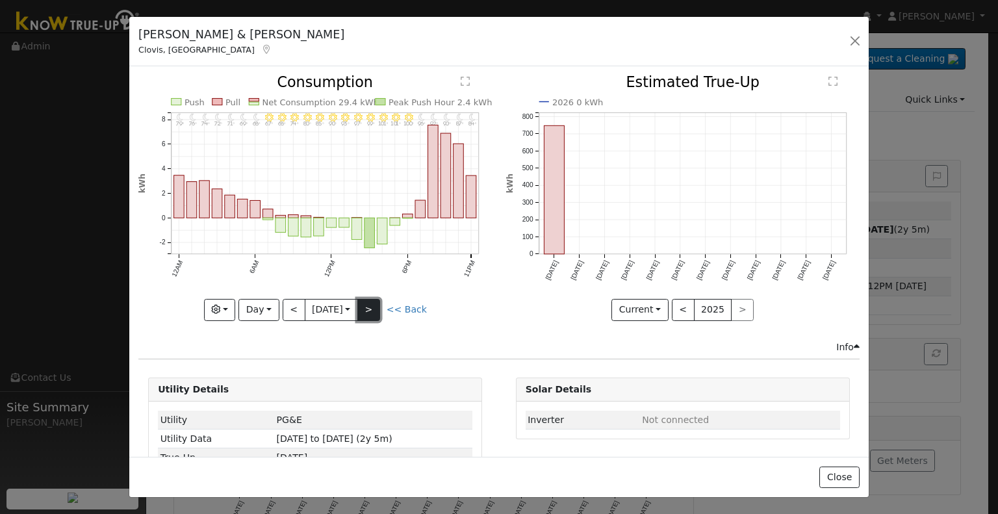
click at [374, 304] on button ">" at bounding box center [368, 310] width 23 height 22
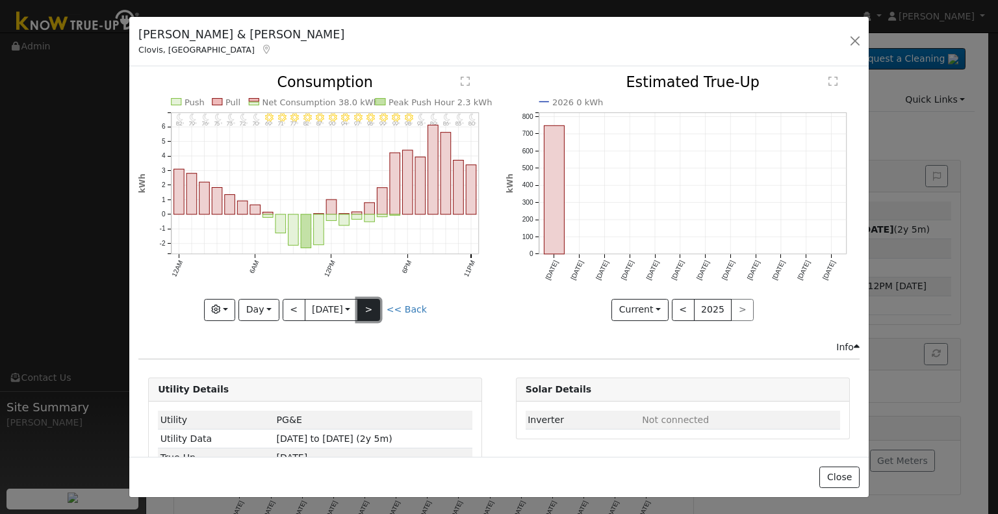
click at [377, 301] on button ">" at bounding box center [368, 310] width 23 height 22
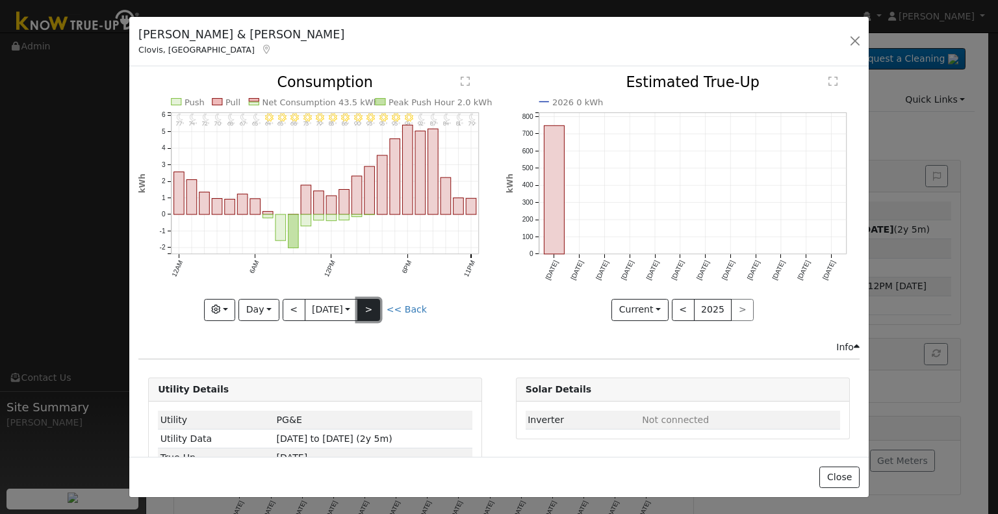
click at [377, 301] on button ">" at bounding box center [368, 310] width 23 height 22
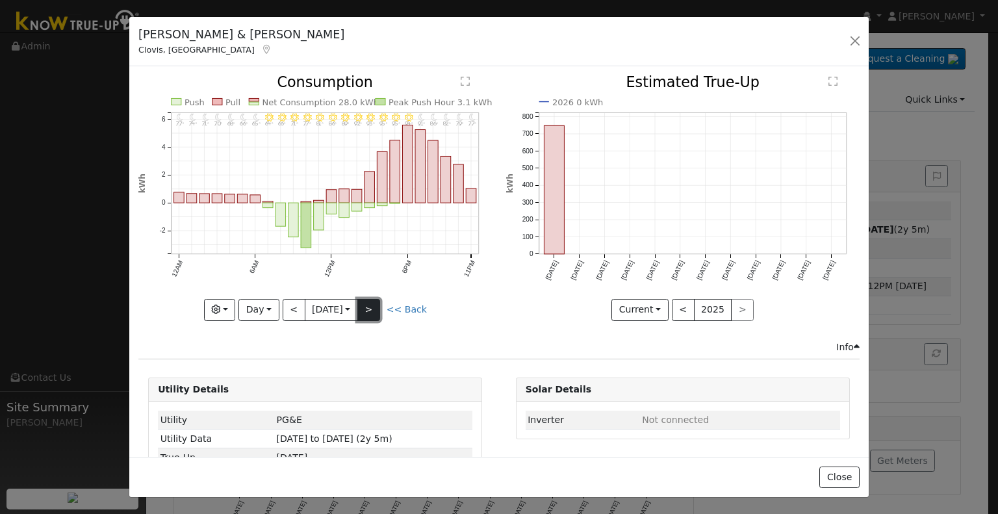
click at [377, 301] on button ">" at bounding box center [368, 310] width 23 height 22
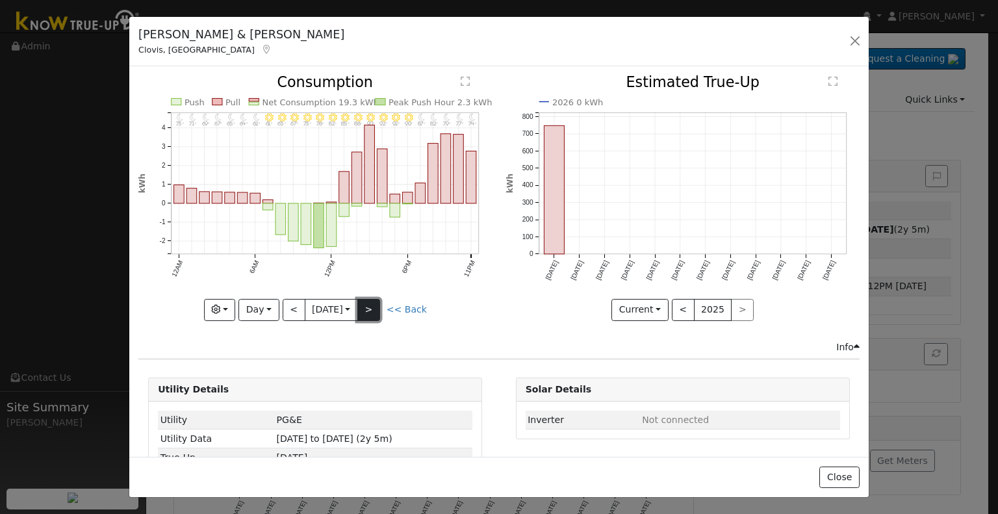
click at [377, 301] on button ">" at bounding box center [368, 310] width 23 height 22
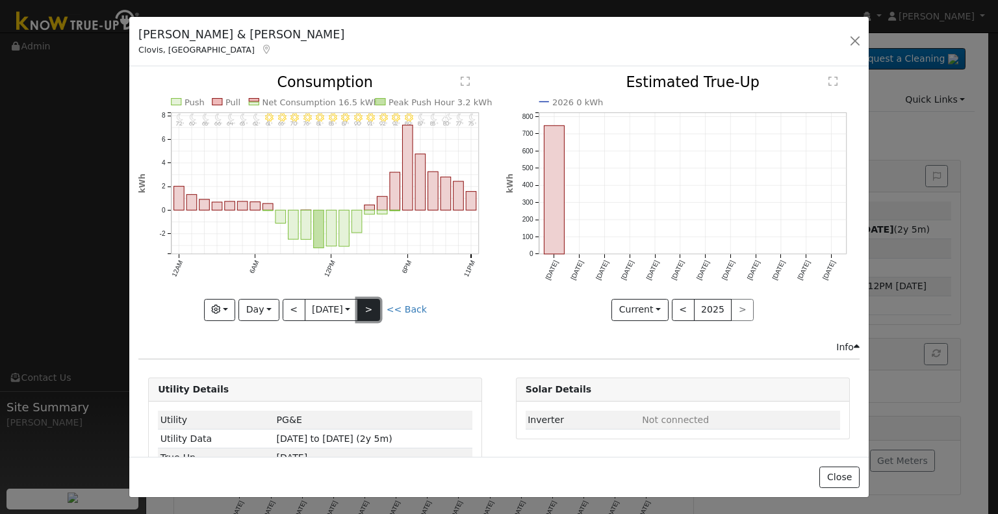
click at [377, 301] on button ">" at bounding box center [368, 310] width 23 height 22
type input "[DATE]"
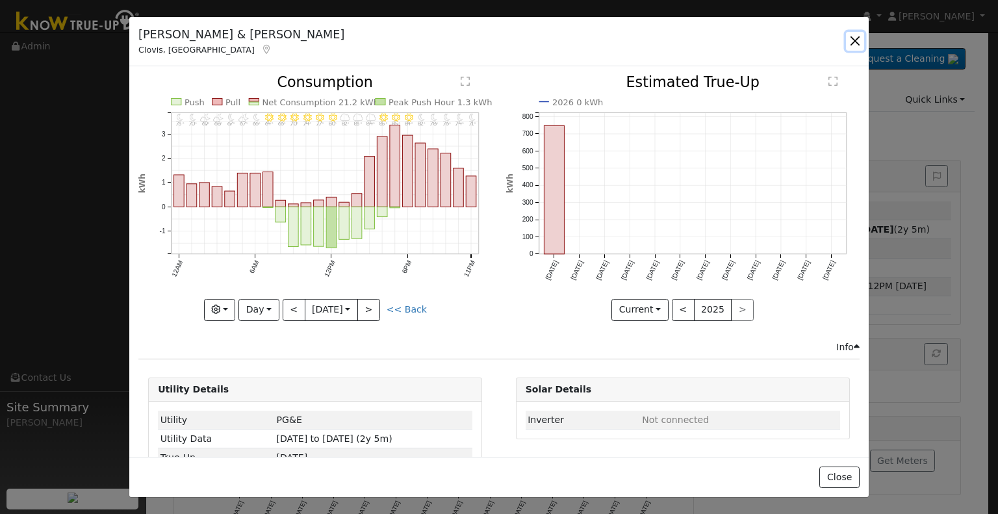
click at [853, 37] on button "button" at bounding box center [855, 41] width 18 height 18
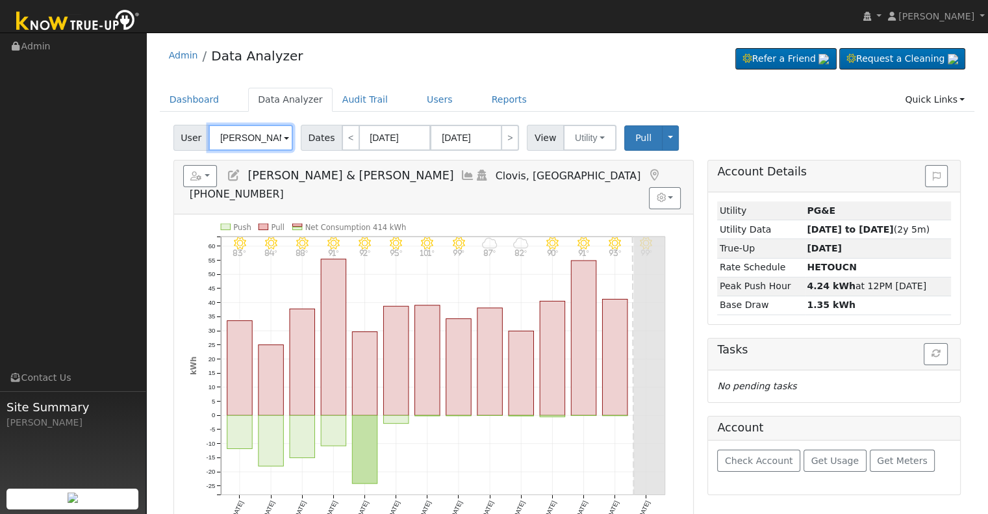
click at [248, 148] on input "[PERSON_NAME] & [PERSON_NAME]" at bounding box center [251, 138] width 84 height 26
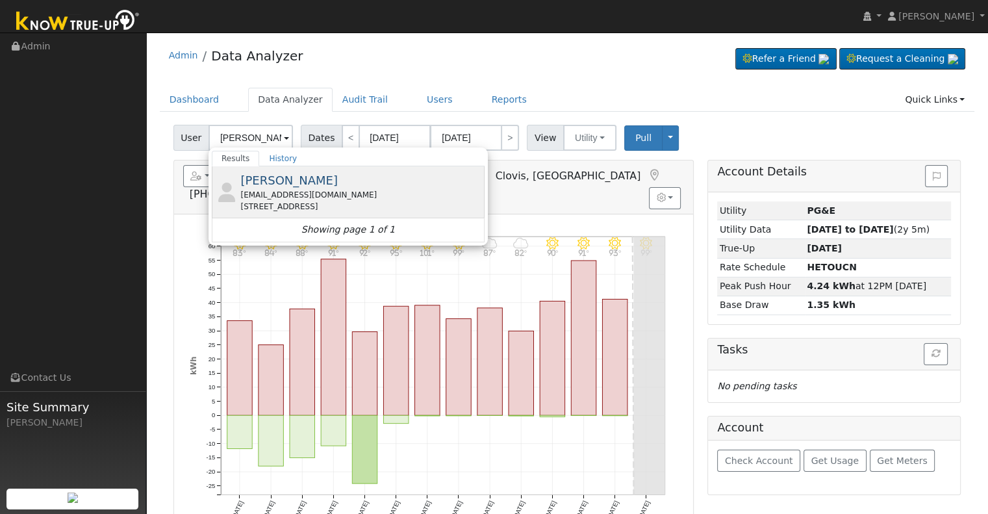
click at [324, 198] on div "[EMAIL_ADDRESS][DOMAIN_NAME]" at bounding box center [360, 195] width 241 height 12
type input "[PERSON_NAME]"
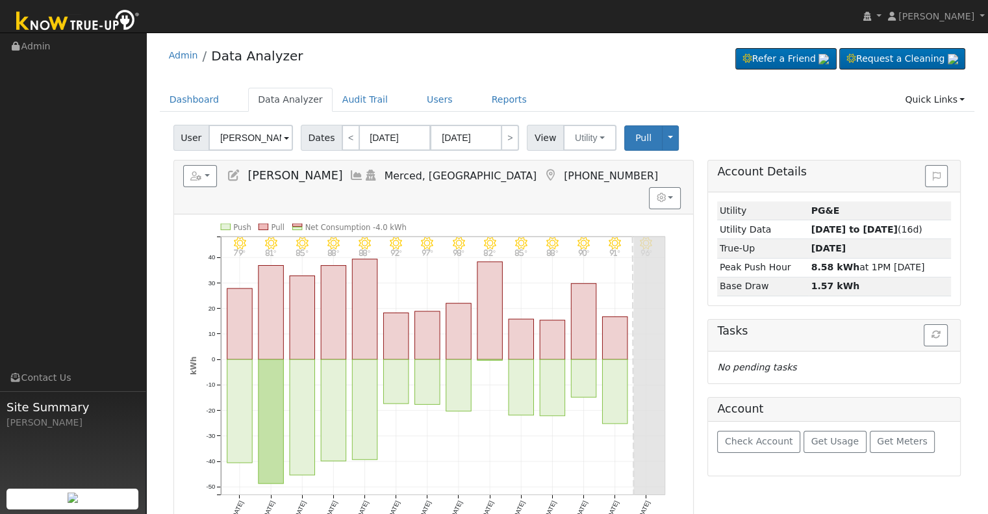
click at [350, 174] on icon at bounding box center [357, 176] width 14 height 12
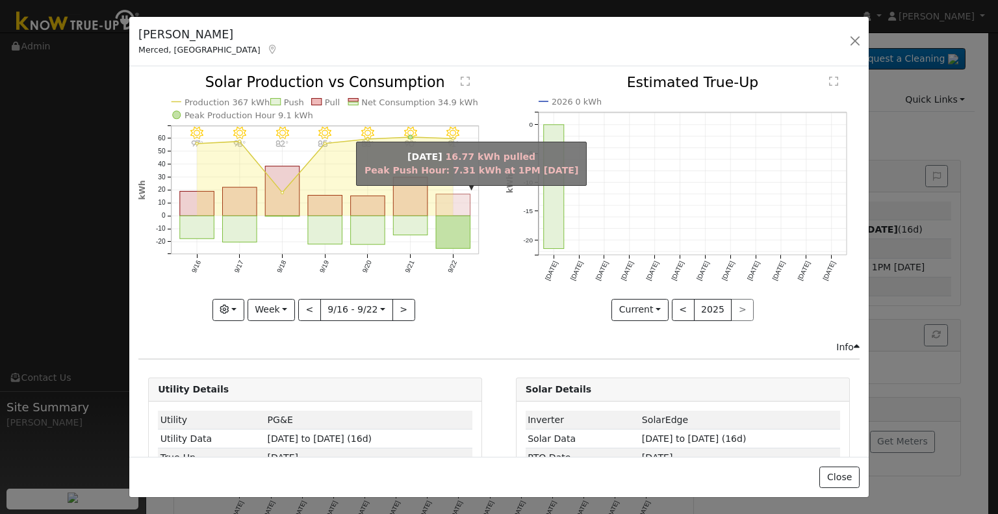
click at [449, 202] on rect "onclick=""" at bounding box center [453, 204] width 34 height 21
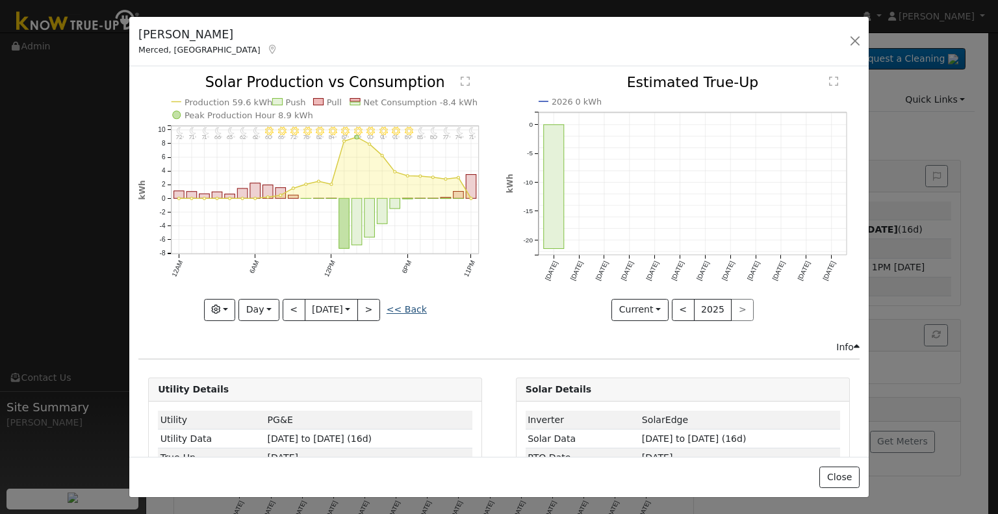
click at [405, 304] on link "<< Back" at bounding box center [407, 309] width 40 height 10
type input "[DATE]"
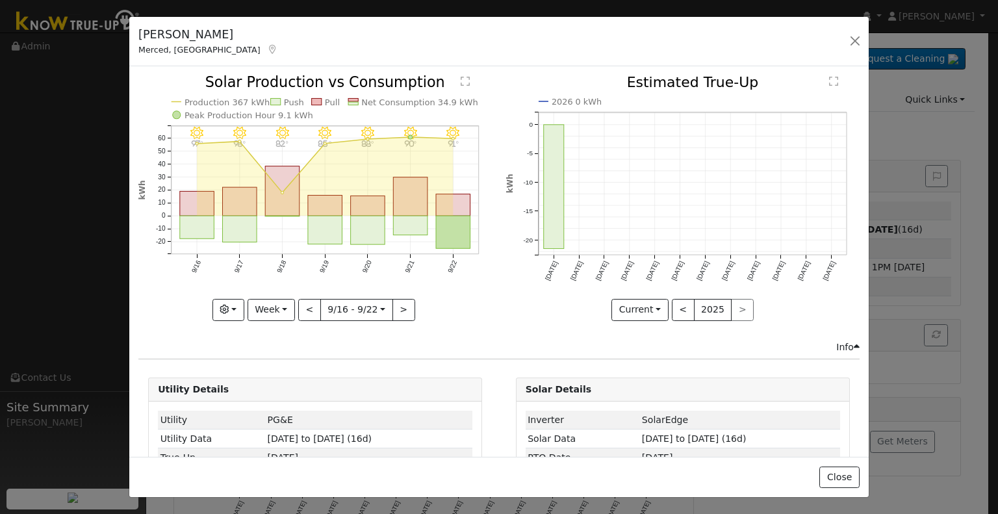
click at [267, 49] on icon at bounding box center [273, 49] width 12 height 9
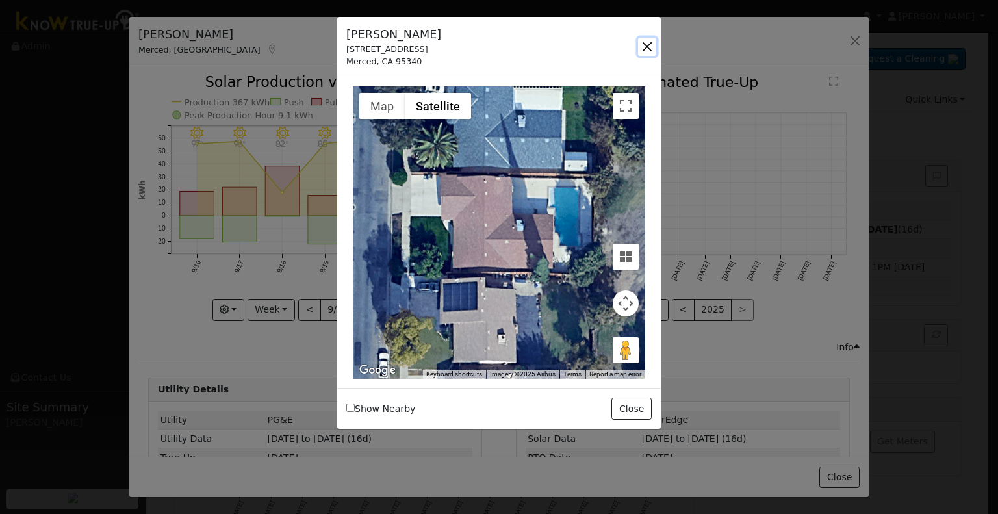
click at [643, 45] on button "button" at bounding box center [647, 47] width 18 height 18
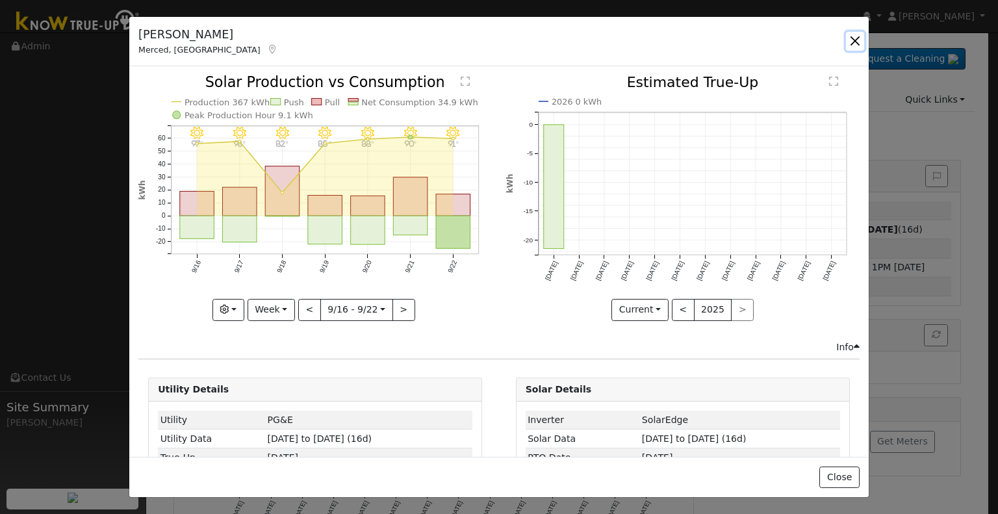
click at [858, 46] on button "button" at bounding box center [855, 41] width 18 height 18
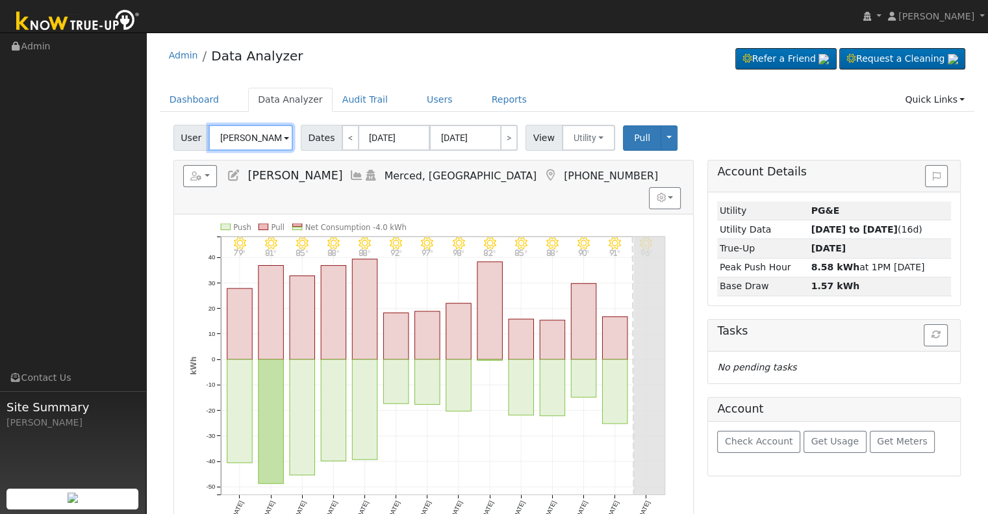
click at [257, 140] on input "[PERSON_NAME]" at bounding box center [251, 138] width 84 height 26
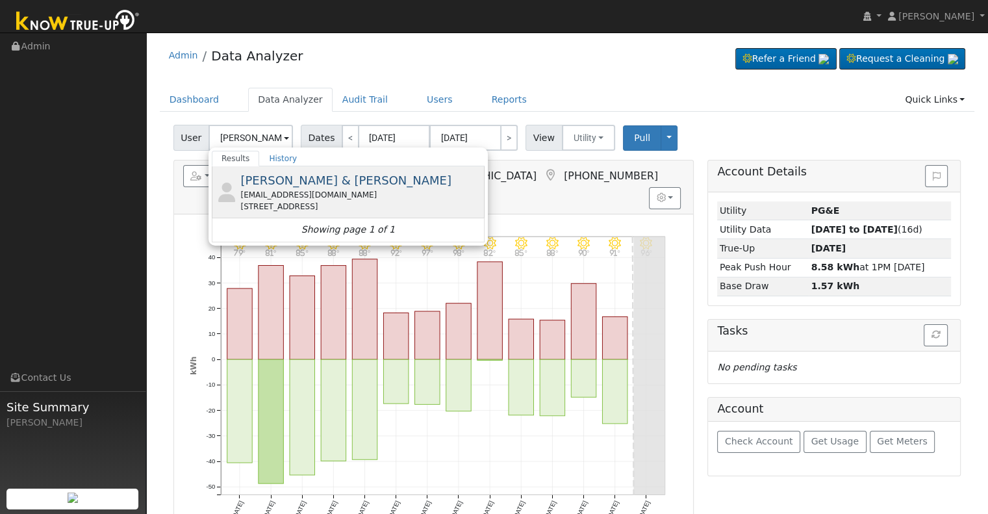
click at [296, 183] on span "[PERSON_NAME] & [PERSON_NAME]" at bounding box center [345, 181] width 211 height 14
type input "[PERSON_NAME] & [PERSON_NAME]"
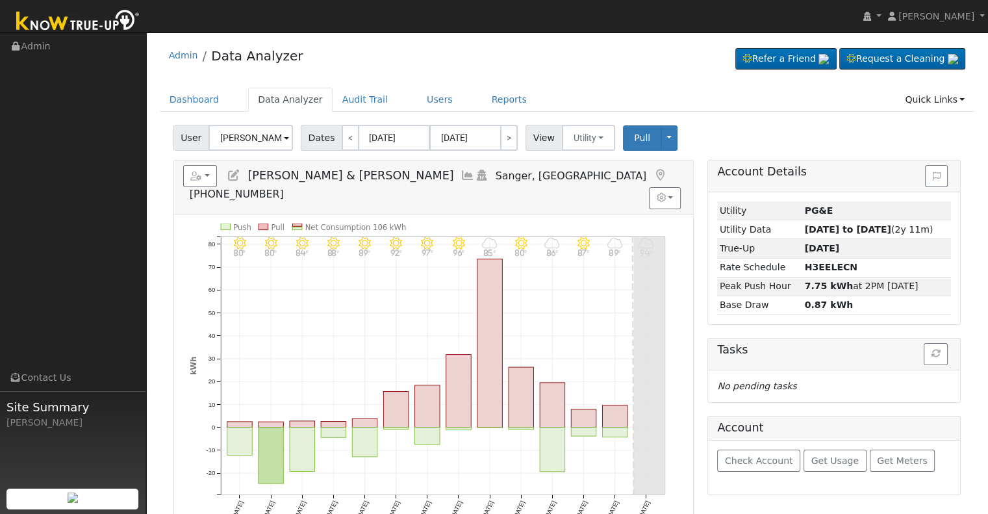
click at [461, 174] on icon at bounding box center [468, 176] width 14 height 12
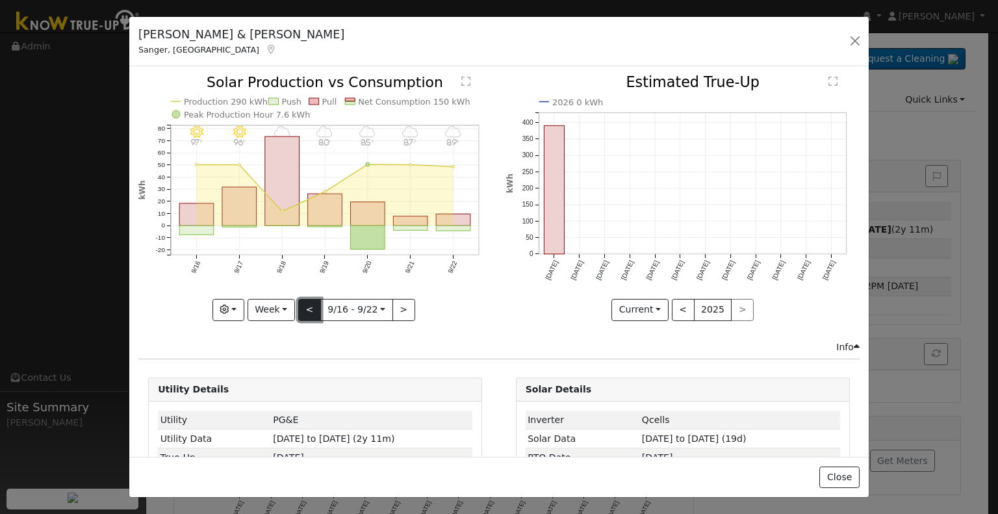
click at [315, 302] on button "<" at bounding box center [309, 310] width 23 height 22
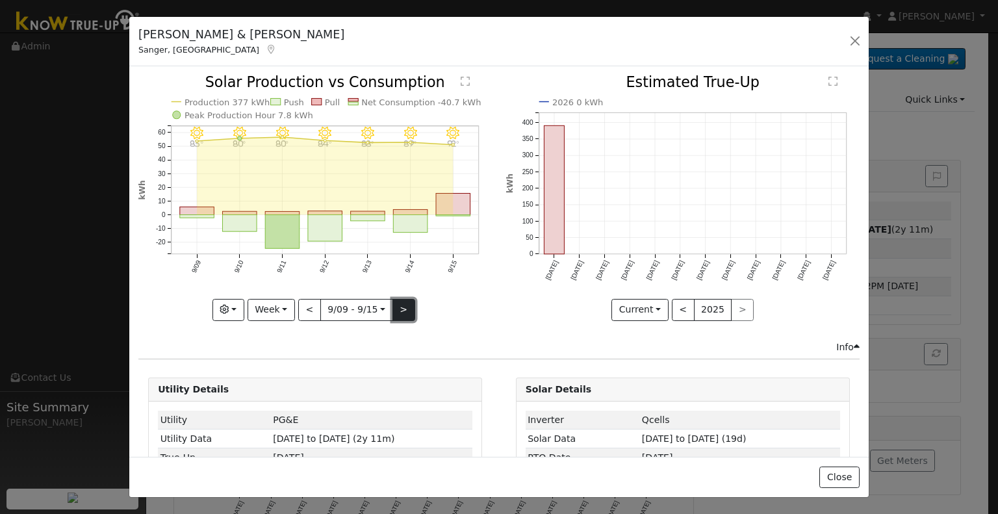
click at [400, 303] on button ">" at bounding box center [404, 310] width 23 height 22
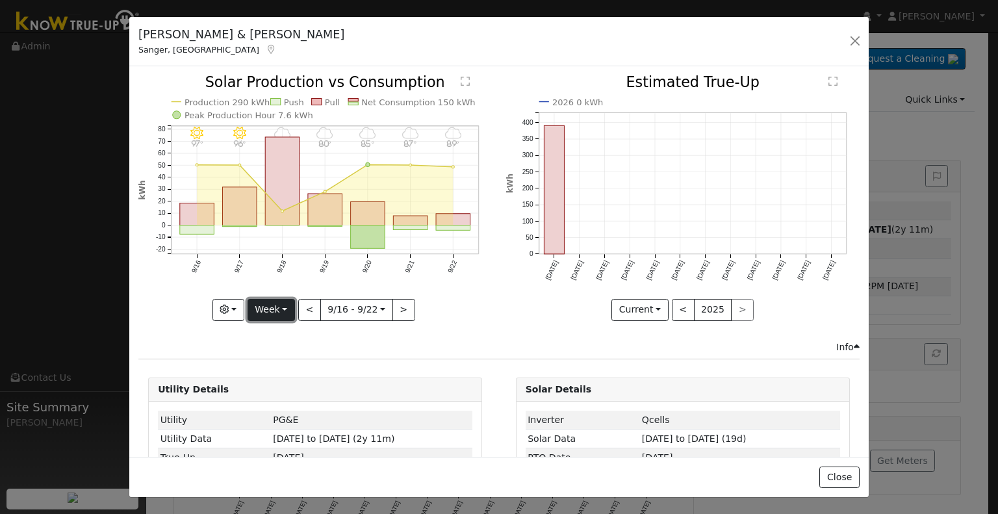
click at [276, 306] on button "Week" at bounding box center [271, 310] width 47 height 22
click at [282, 363] on link "Month" at bounding box center [293, 372] width 90 height 18
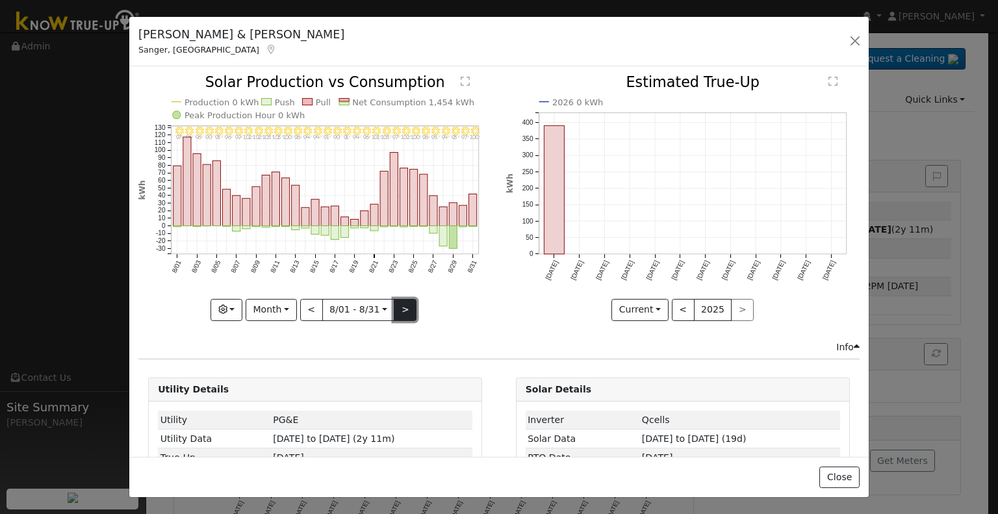
click at [396, 309] on button ">" at bounding box center [405, 310] width 23 height 22
type input "[DATE]"
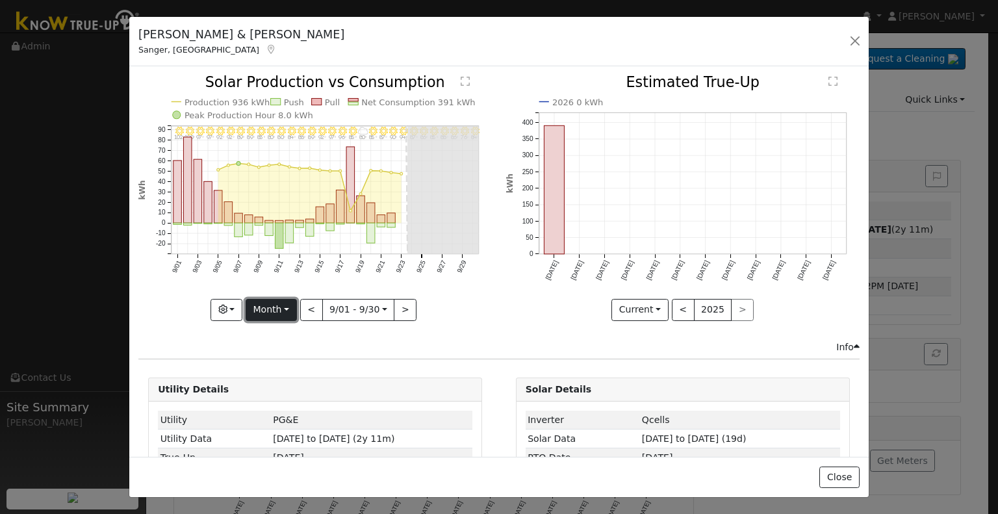
click at [283, 307] on button "Month" at bounding box center [271, 310] width 51 height 22
click at [283, 402] on link "Custom" at bounding box center [291, 409] width 90 height 18
select select "8"
click at [324, 311] on input "[DATE]" at bounding box center [319, 310] width 42 height 21
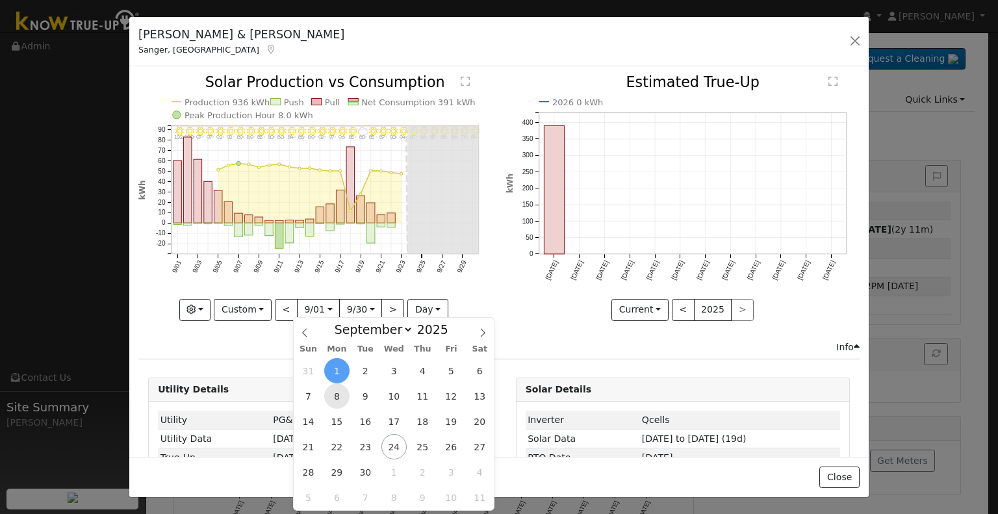
click at [341, 398] on span "8" at bounding box center [336, 395] width 25 height 25
type input "[DATE]"
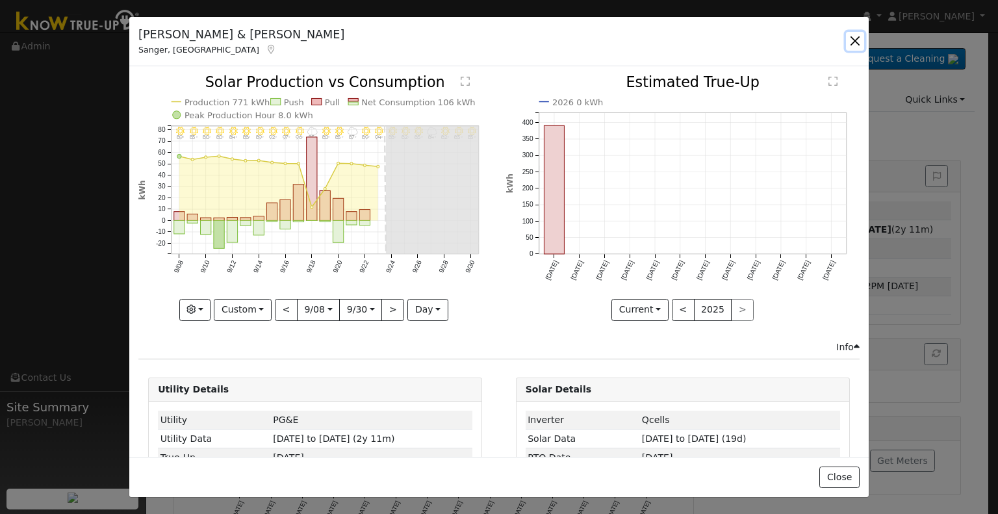
click at [860, 46] on button "button" at bounding box center [855, 41] width 18 height 18
